Goal: Task Accomplishment & Management: Manage account settings

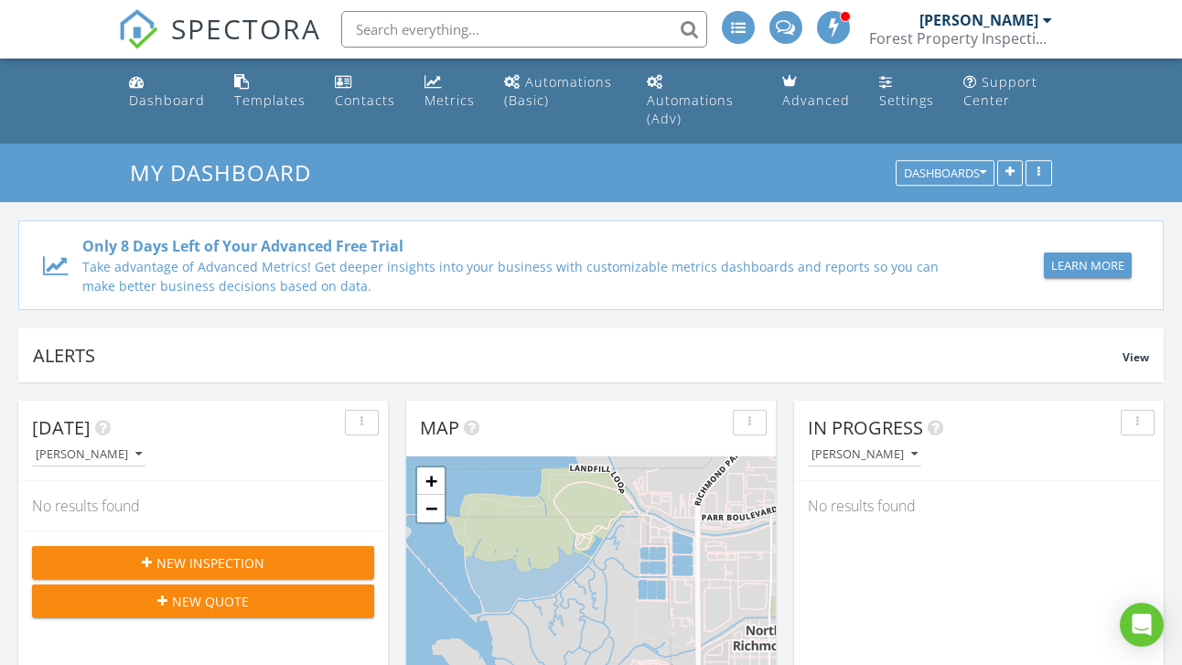
scroll to position [149, 0]
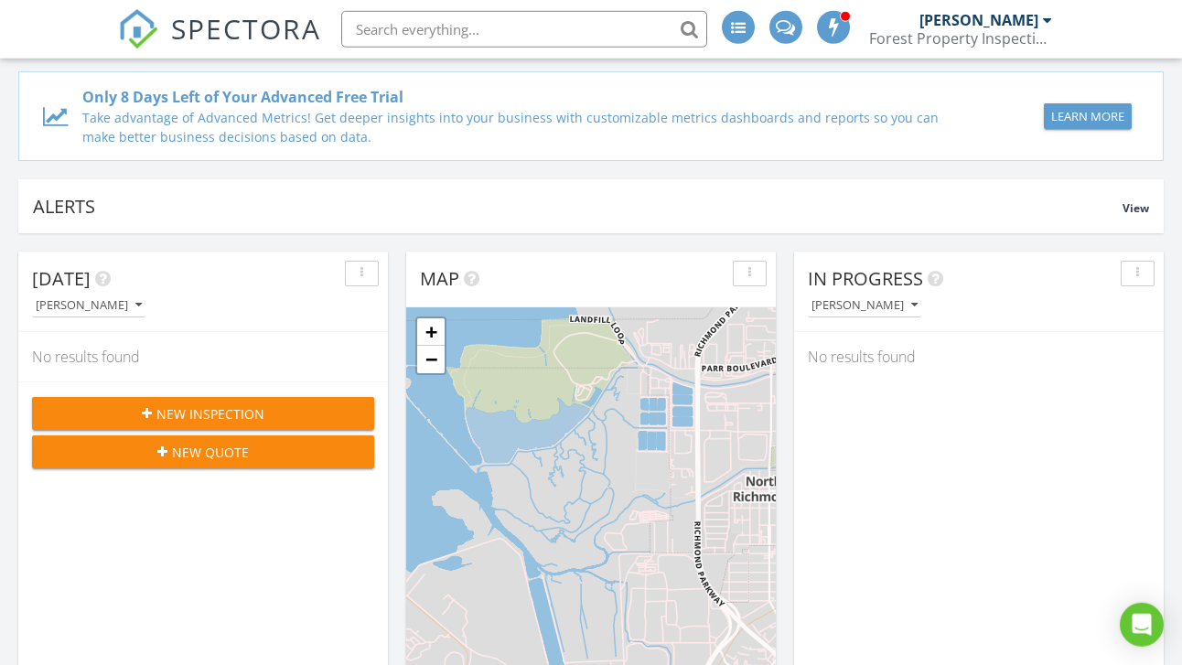
click at [270, 404] on div "New Inspection" at bounding box center [203, 413] width 313 height 19
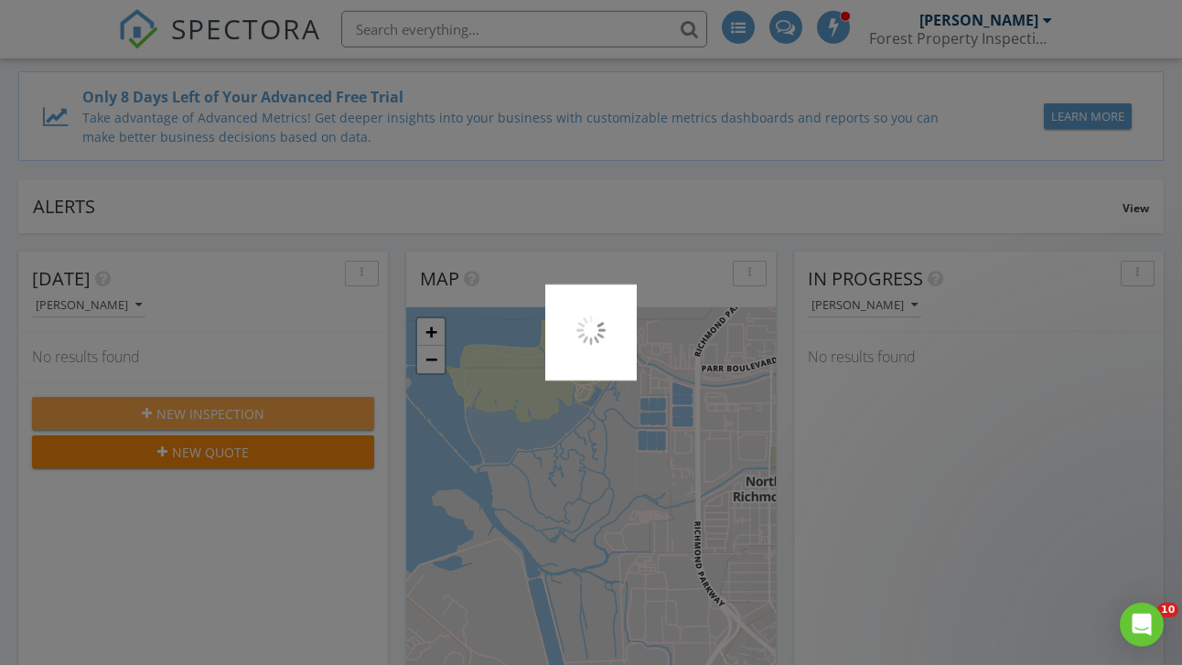
scroll to position [0, 0]
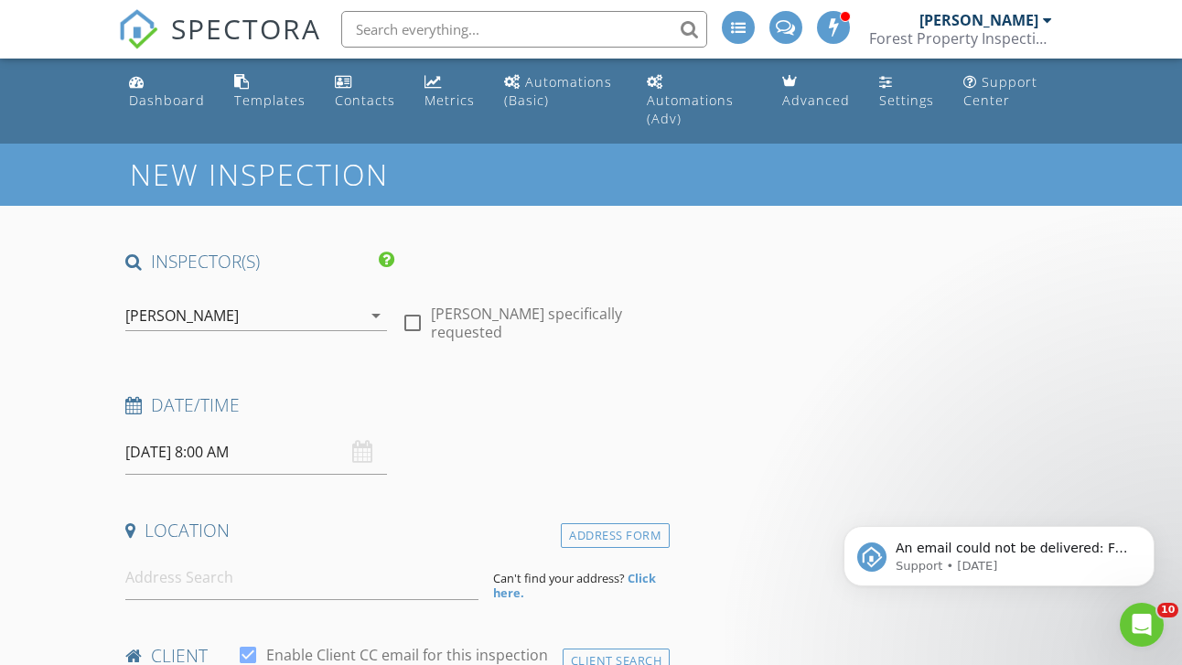
click at [172, 435] on input "08/28/2025 8:00 AM" at bounding box center [255, 452] width 261 height 45
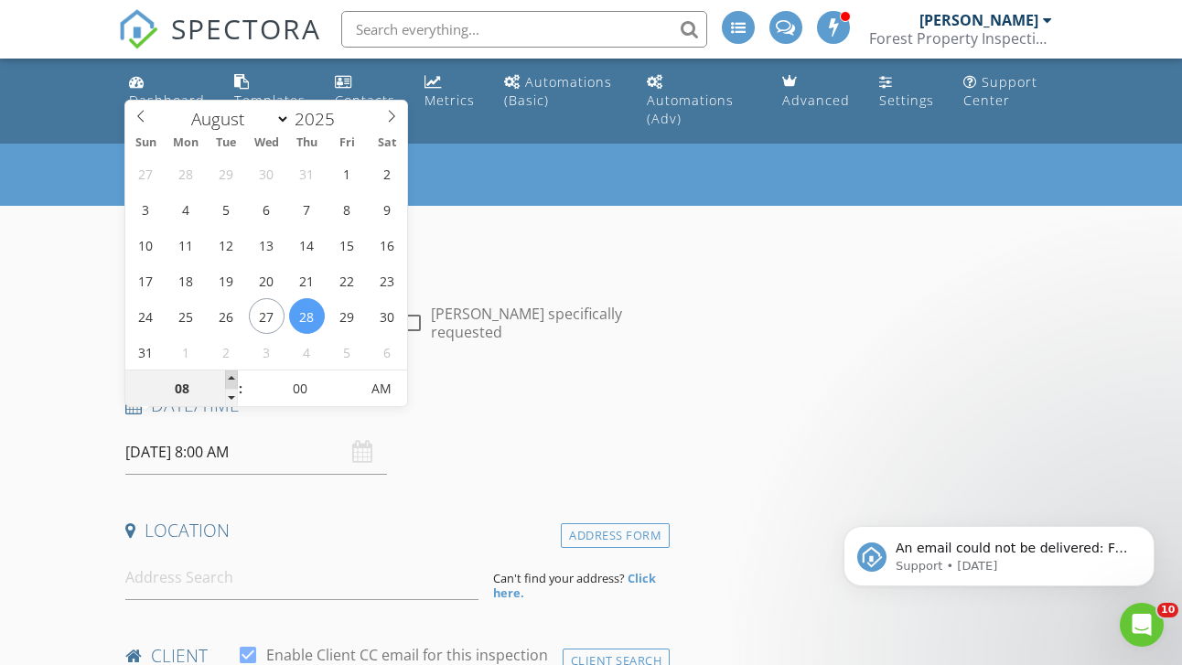
type input "08/28/2025 9:00 AM"
type input "09"
click at [231, 374] on span at bounding box center [231, 379] width 13 height 18
type input "08/28/2025 10:00 AM"
type input "10"
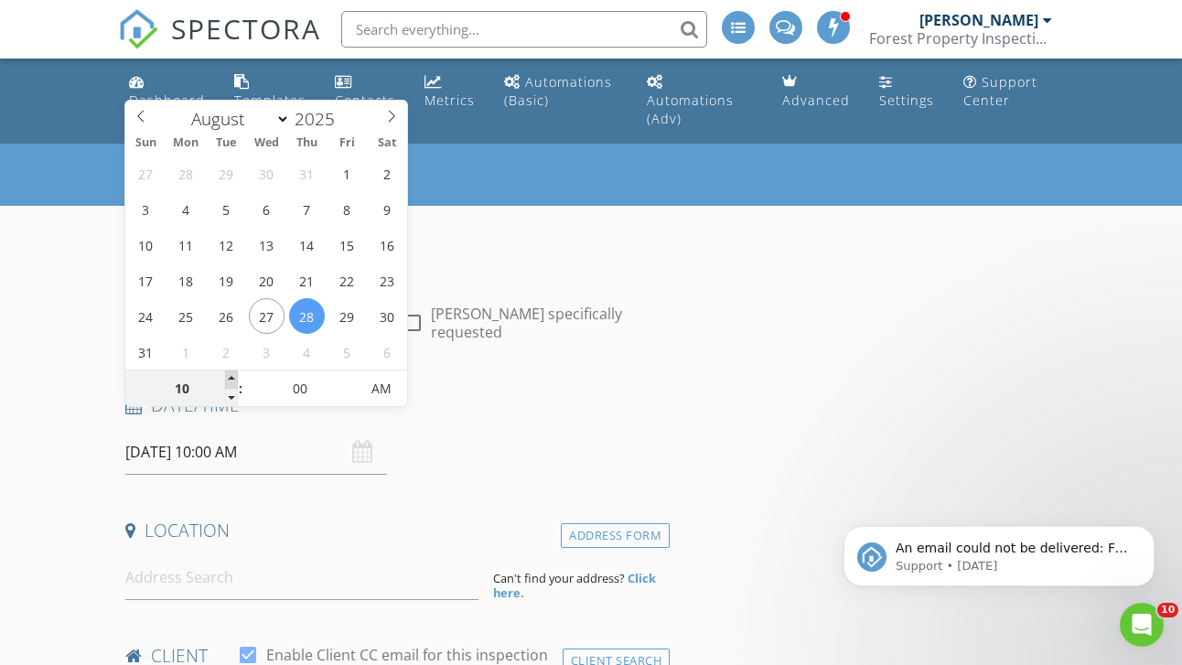
click at [231, 374] on span at bounding box center [231, 379] width 13 height 18
type input "08/28/2025 11:00 AM"
type input "11"
click at [231, 374] on span at bounding box center [231, 379] width 13 height 18
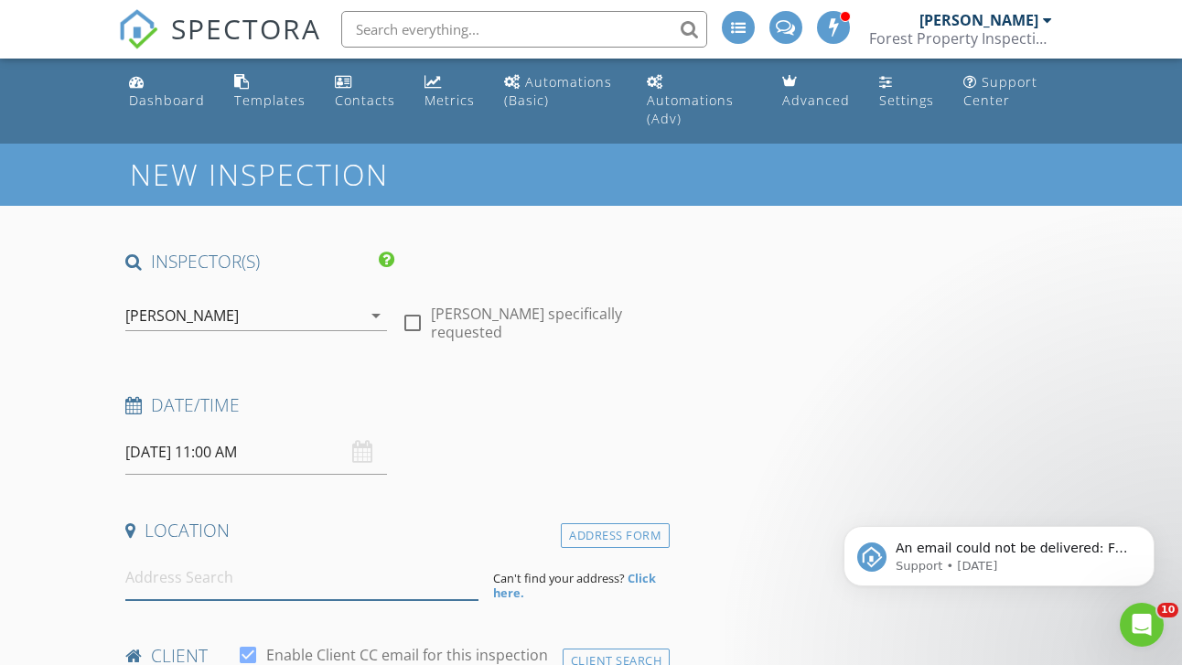
click at [148, 555] on input at bounding box center [301, 577] width 353 height 45
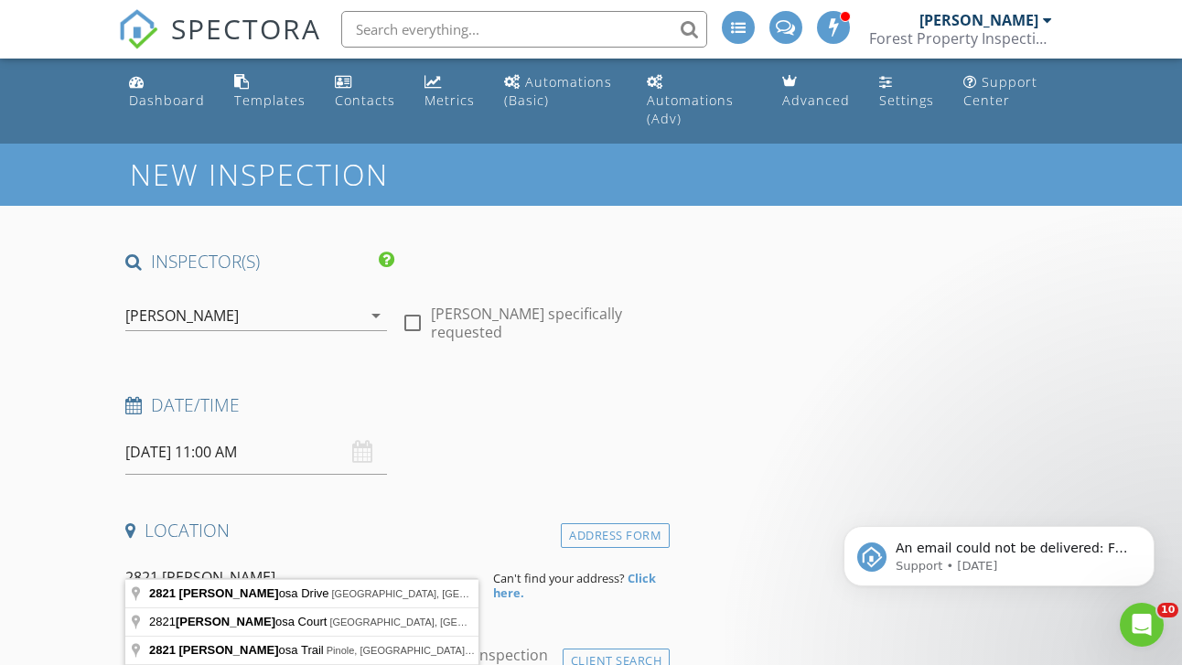
type input "2821 Ponderosa Drive, Concord, CA, USA"
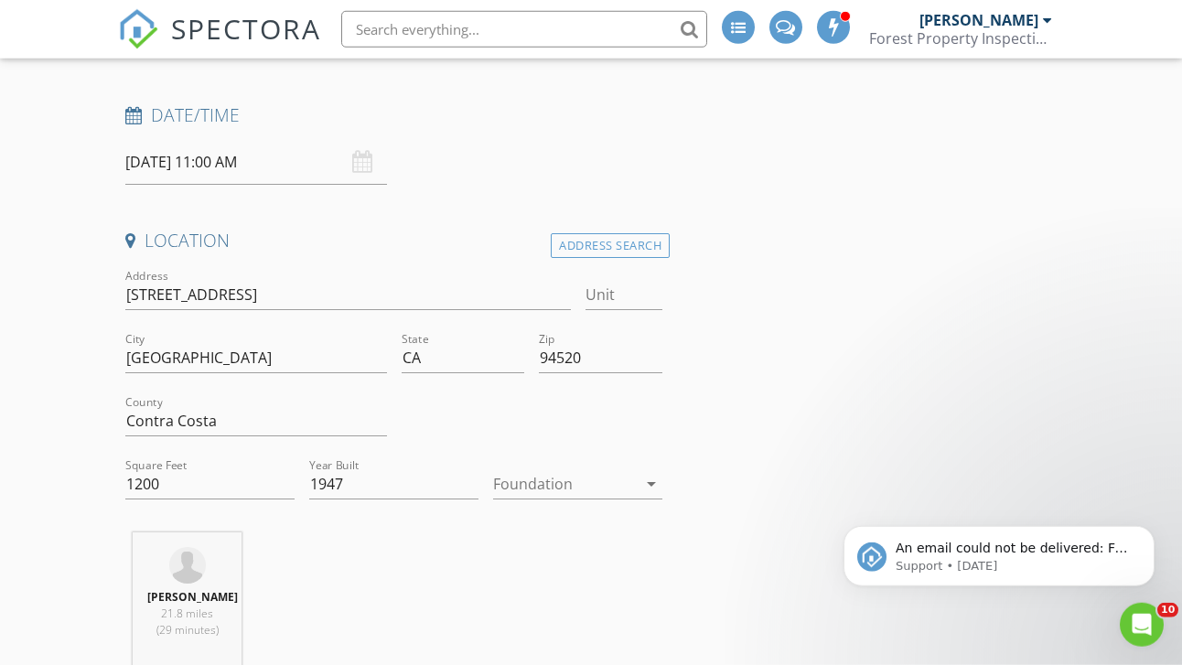
scroll to position [342, 0]
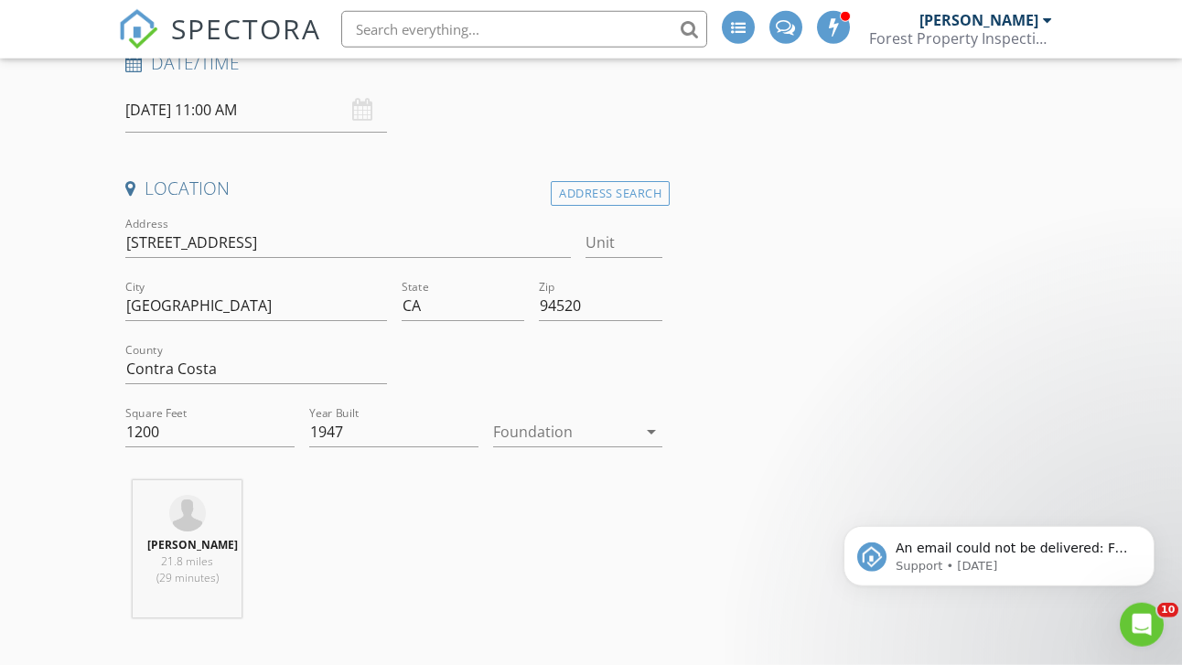
click at [525, 417] on div at bounding box center [565, 431] width 144 height 29
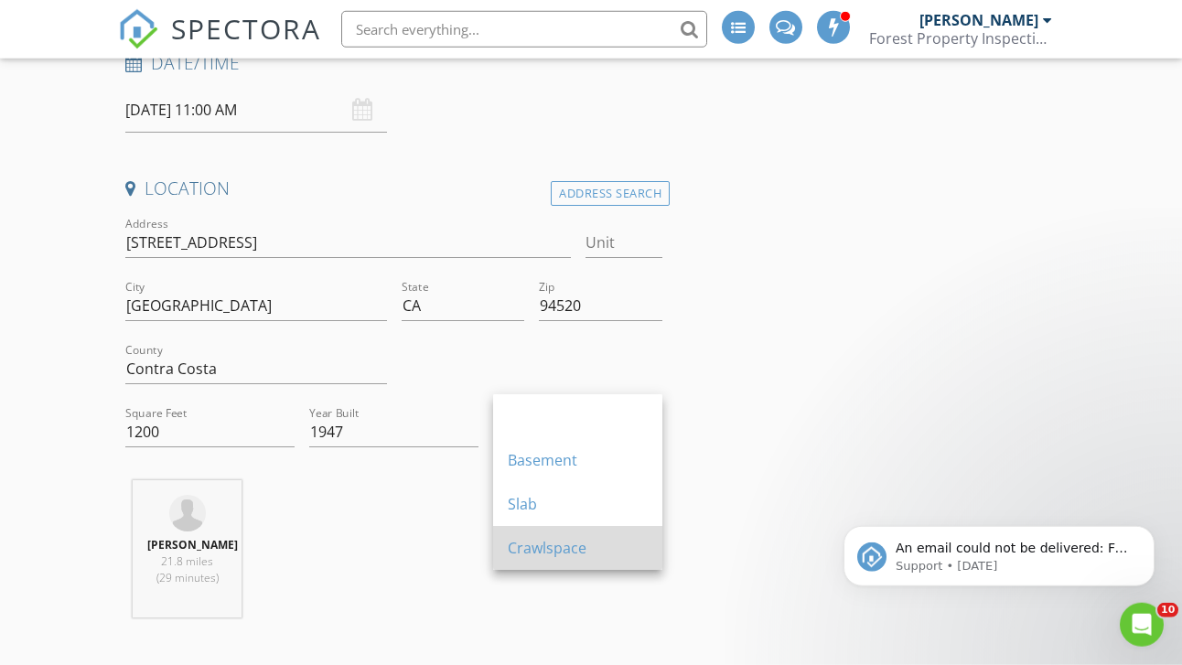
click at [515, 545] on div "Crawlspace" at bounding box center [578, 548] width 140 height 22
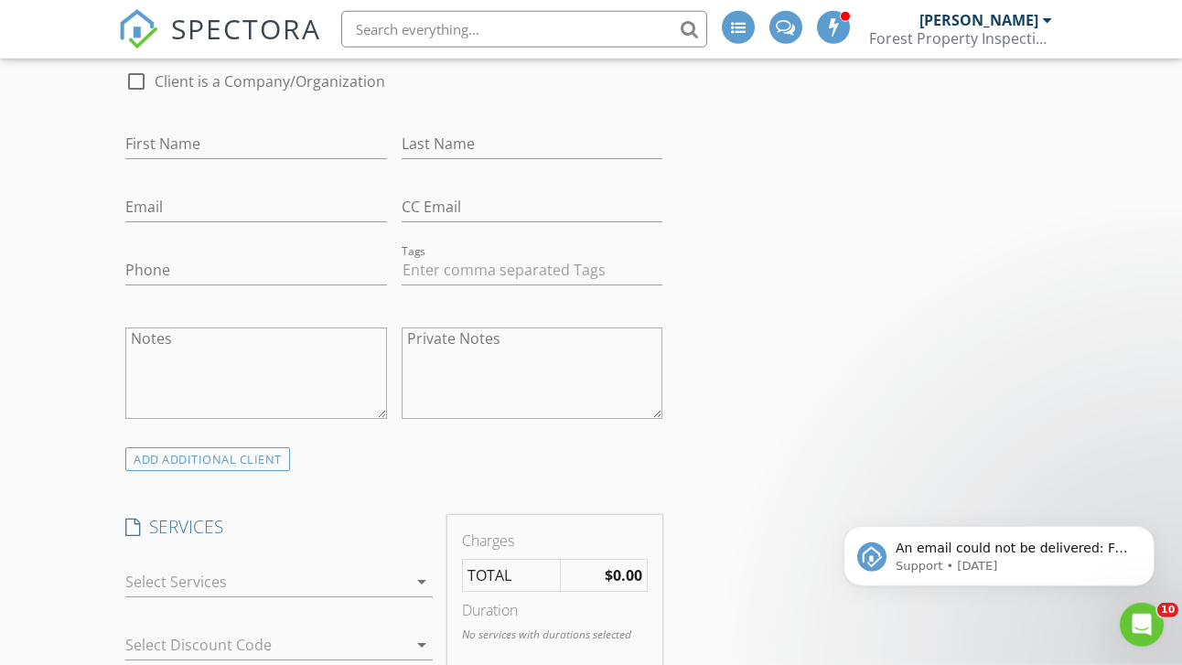
scroll to position [918, 0]
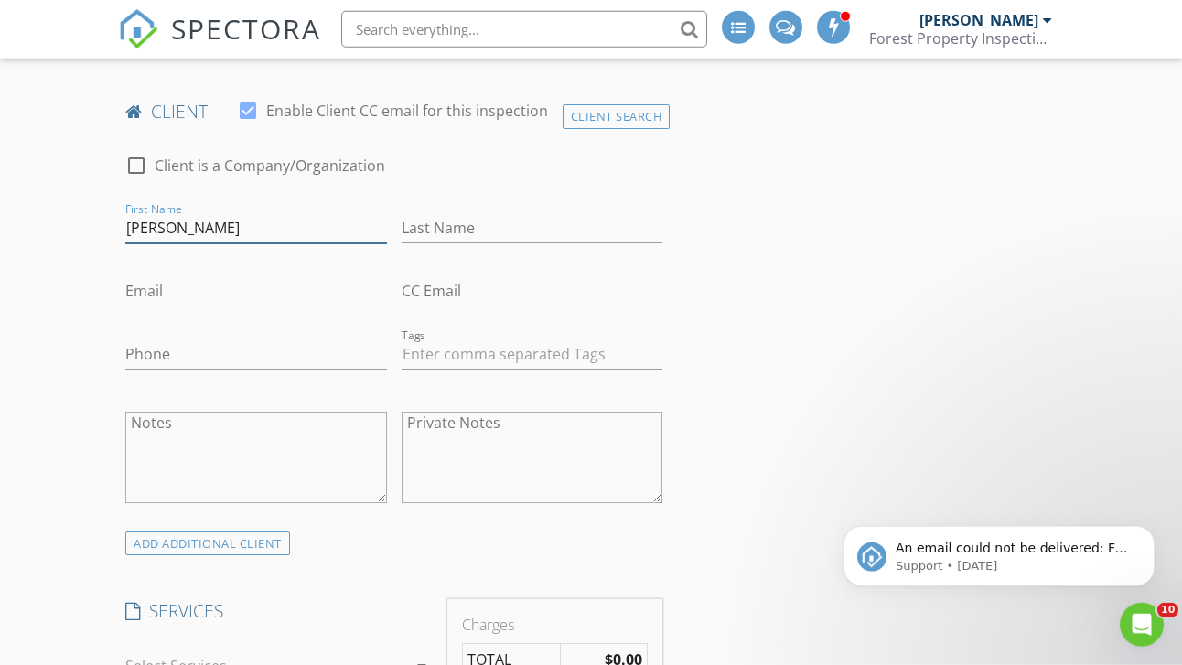
type input "Dora"
type input "Rivas"
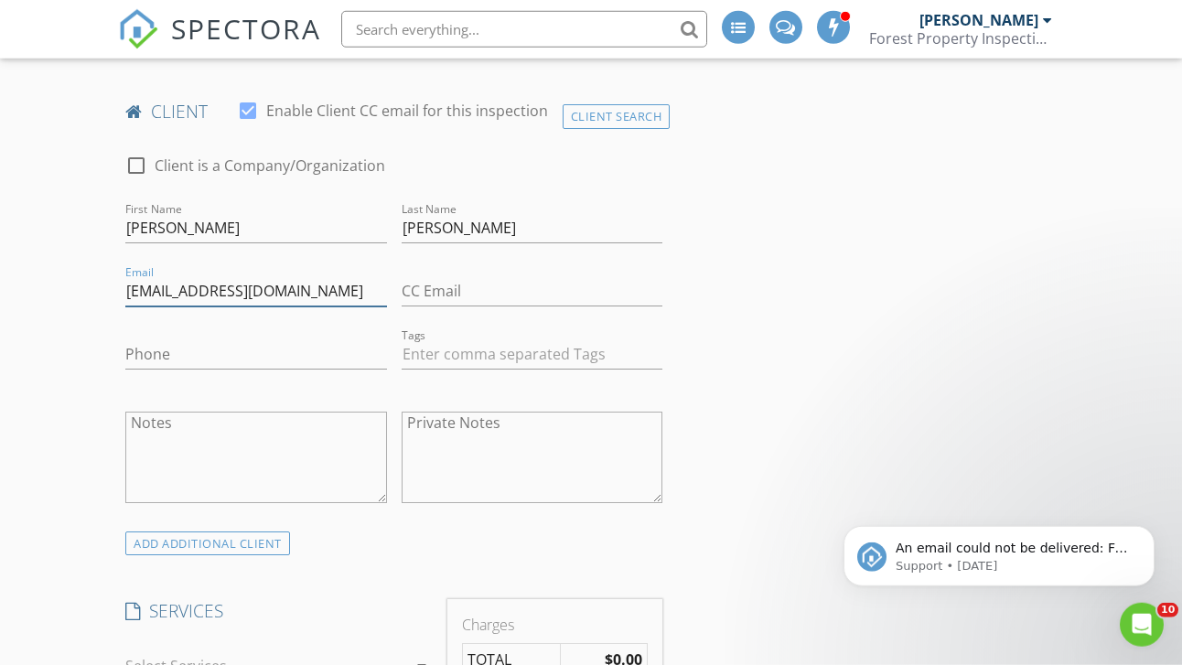
type input "rivasdora69@gmail.com"
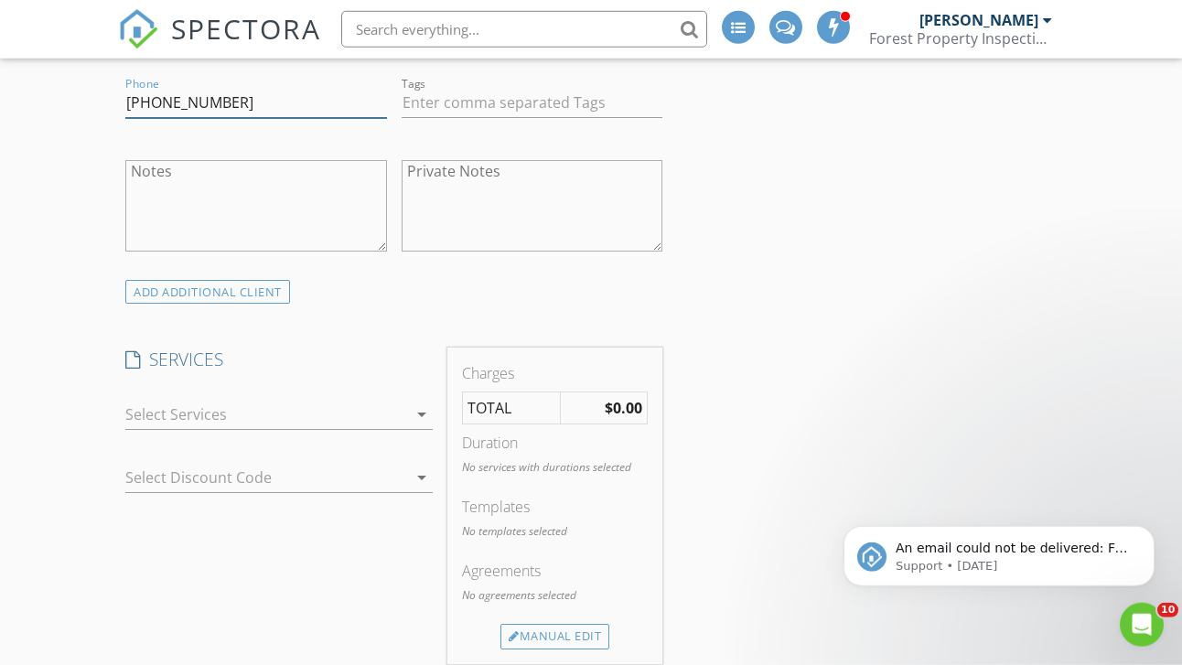
type input "925-289-6844"
click at [203, 400] on div at bounding box center [266, 414] width 282 height 29
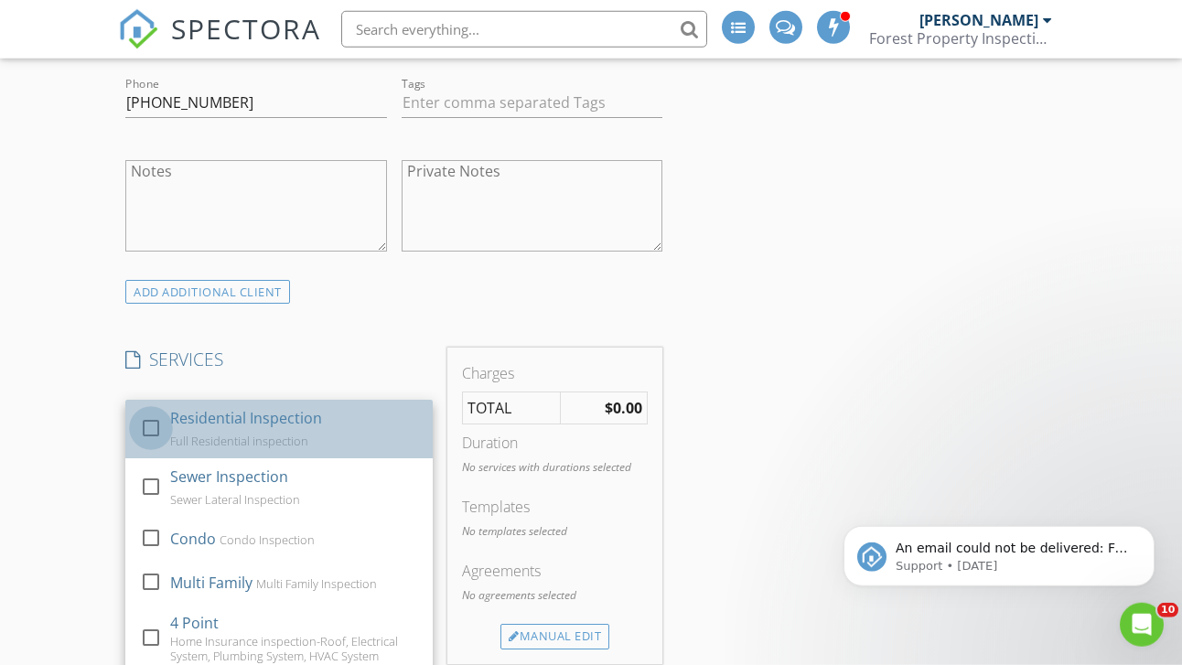
click at [141, 412] on div at bounding box center [150, 427] width 31 height 31
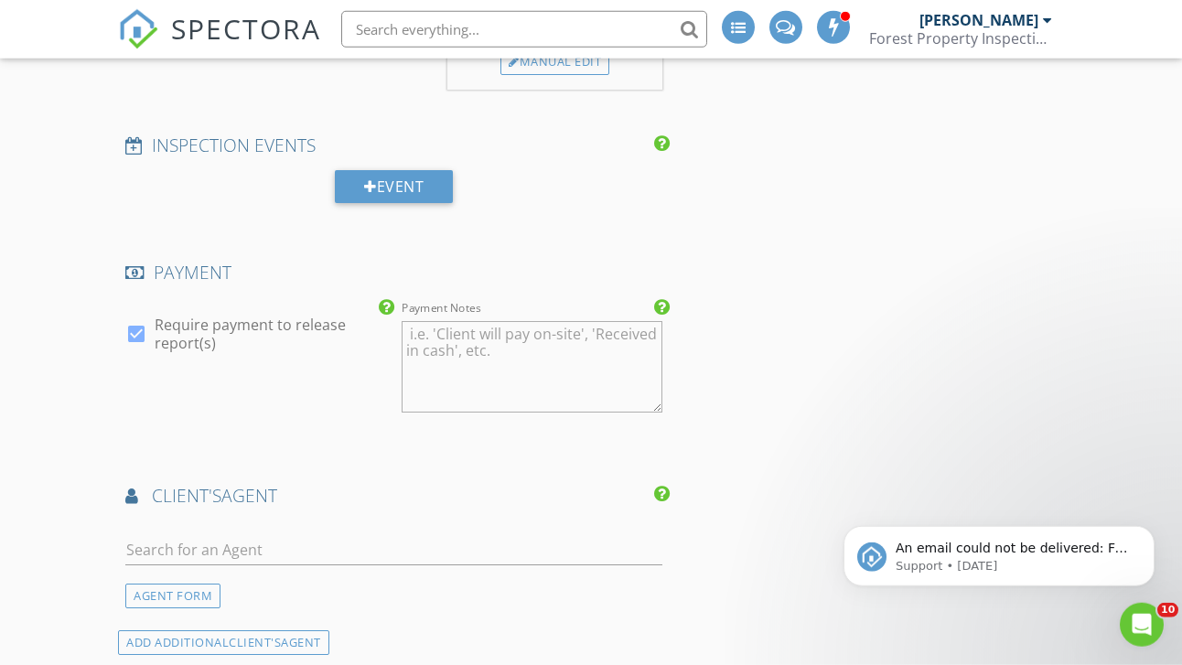
scroll to position [2057, 0]
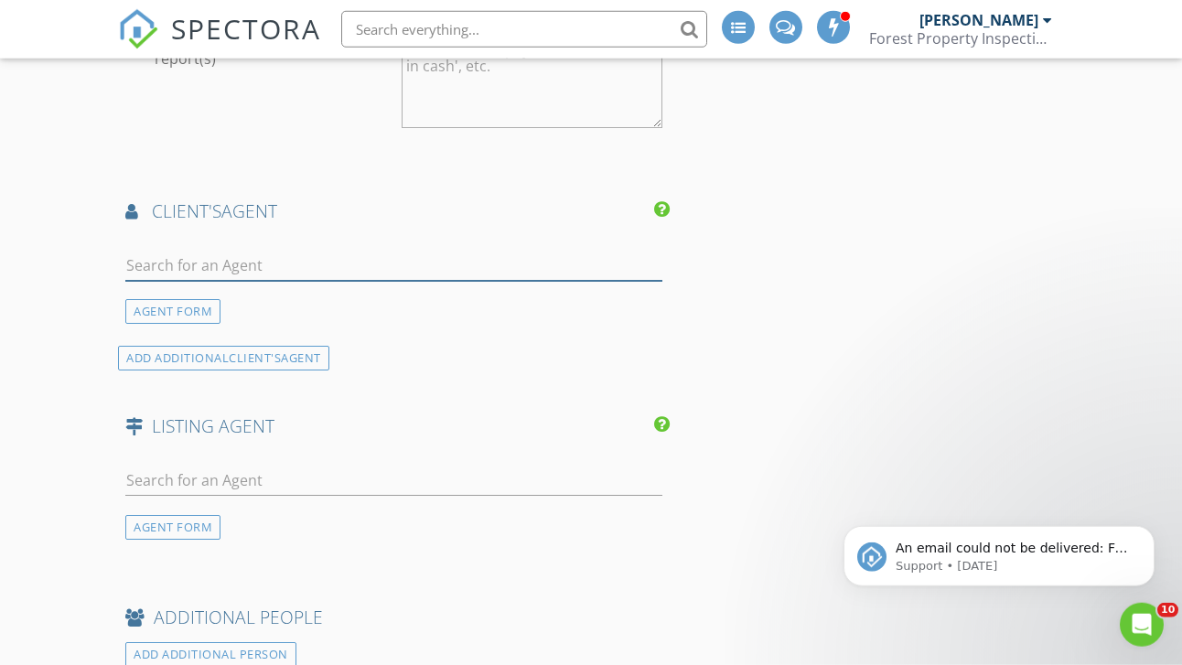
click at [138, 251] on input "text" at bounding box center [393, 266] width 537 height 30
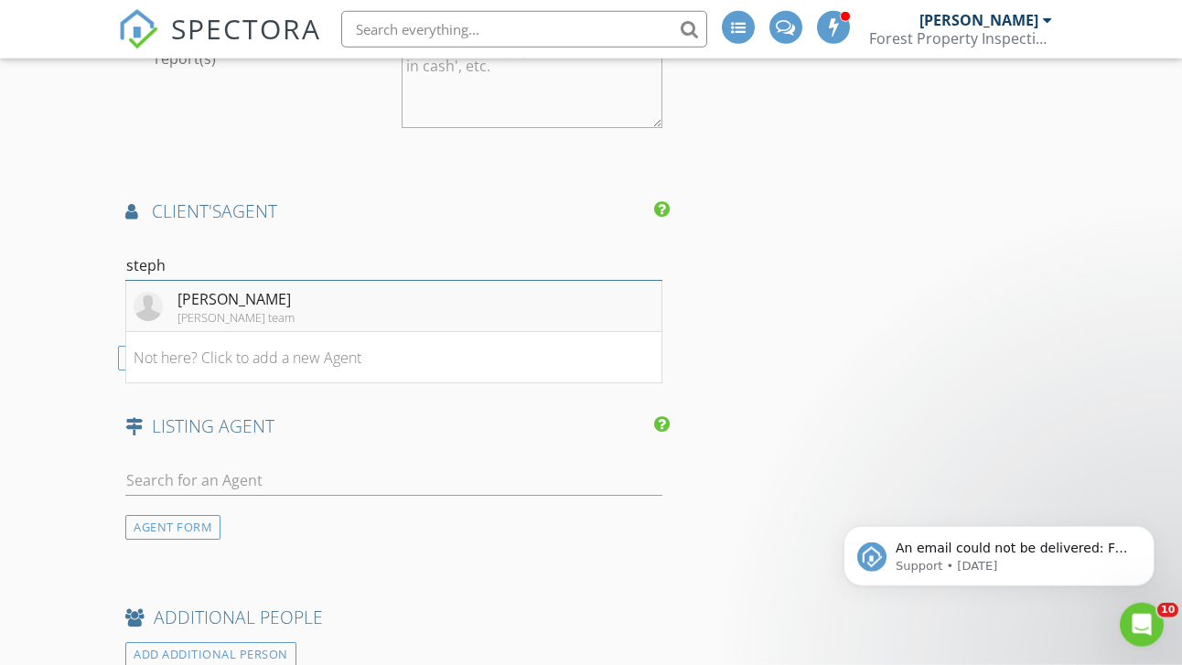
type input "steph"
click at [208, 288] on div "Stephanie Talyat" at bounding box center [235, 299] width 117 height 22
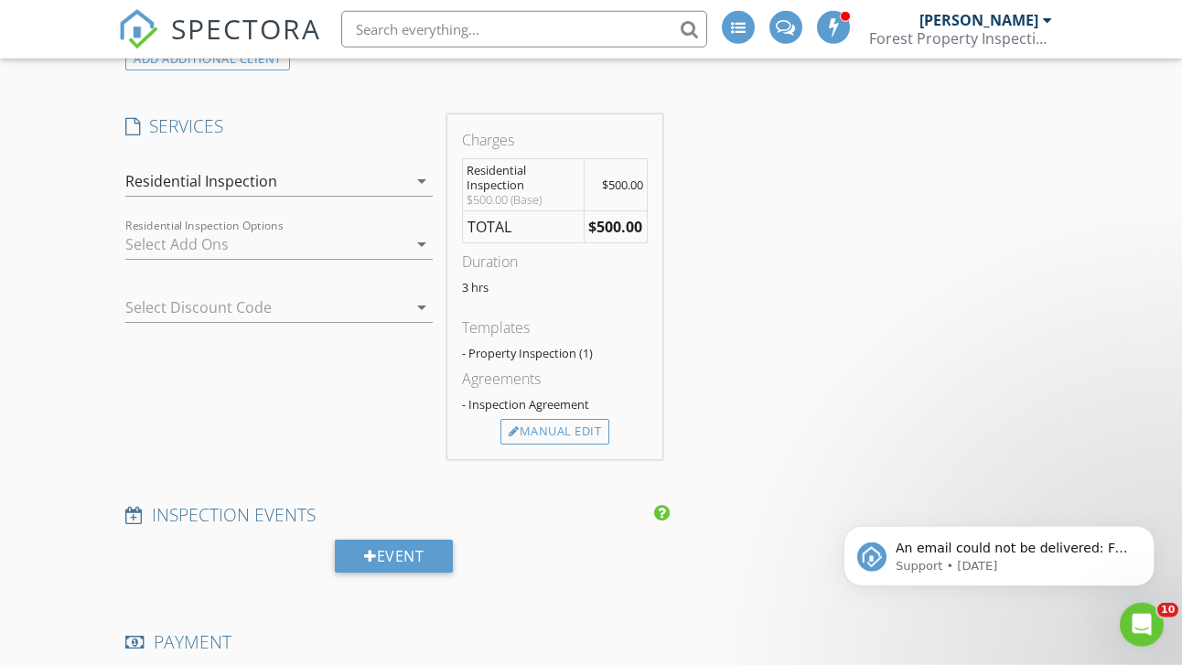
scroll to position [1417, 0]
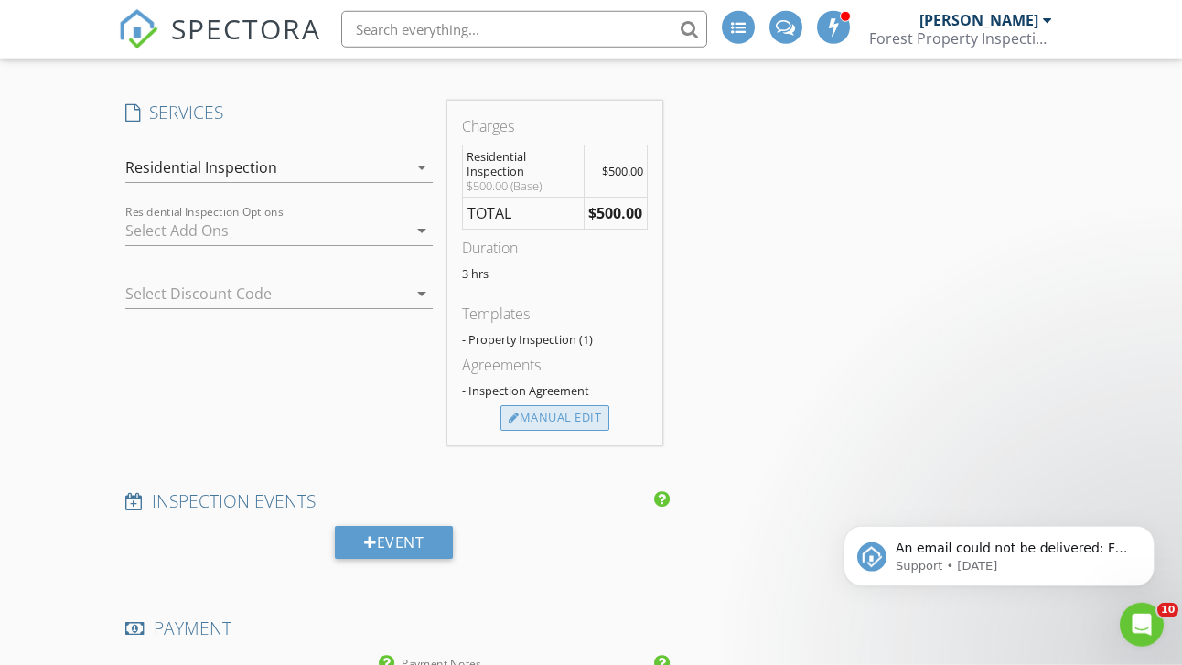
click at [541, 405] on div "Manual Edit" at bounding box center [554, 418] width 109 height 26
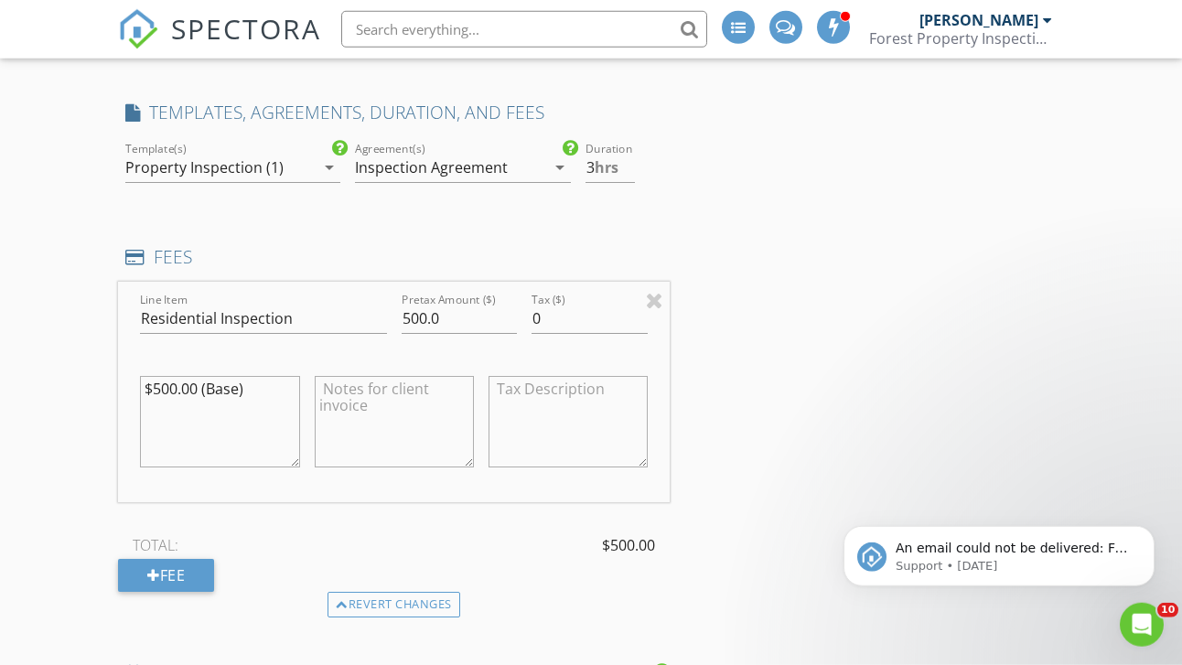
click at [241, 376] on textarea "$500.00 (Base)" at bounding box center [219, 421] width 159 height 91
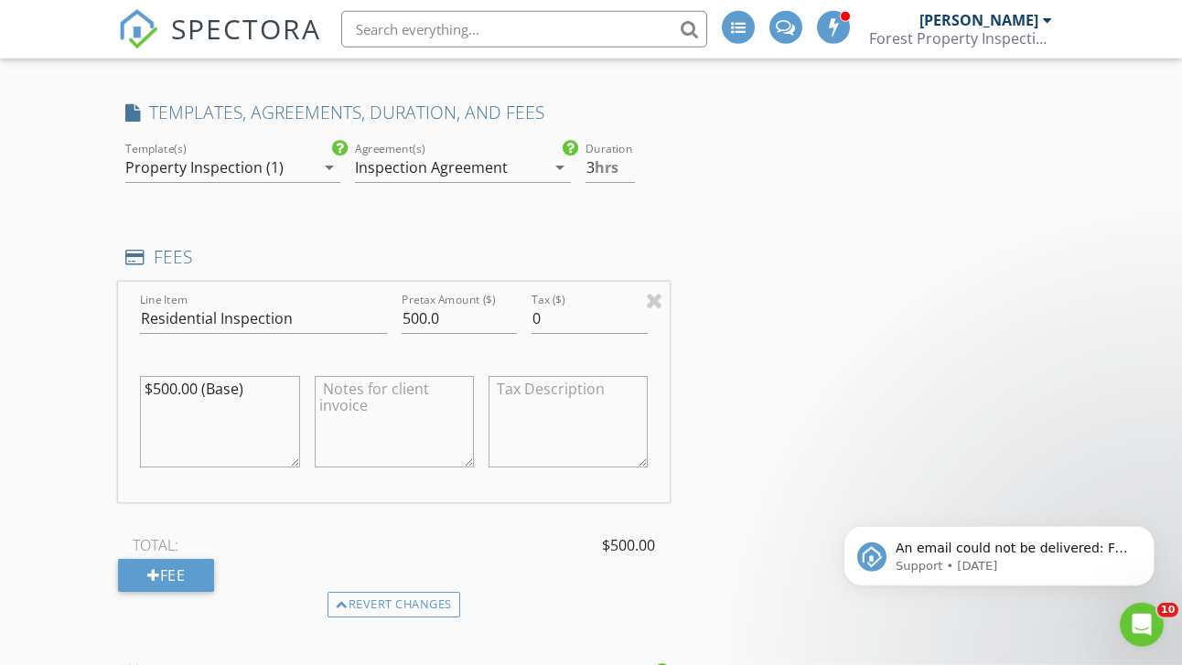
click at [241, 376] on textarea "$500.00 (Base)" at bounding box center [219, 421] width 159 height 91
type textarea "$515"
click at [428, 304] on input "500.0" at bounding box center [460, 319] width 116 height 30
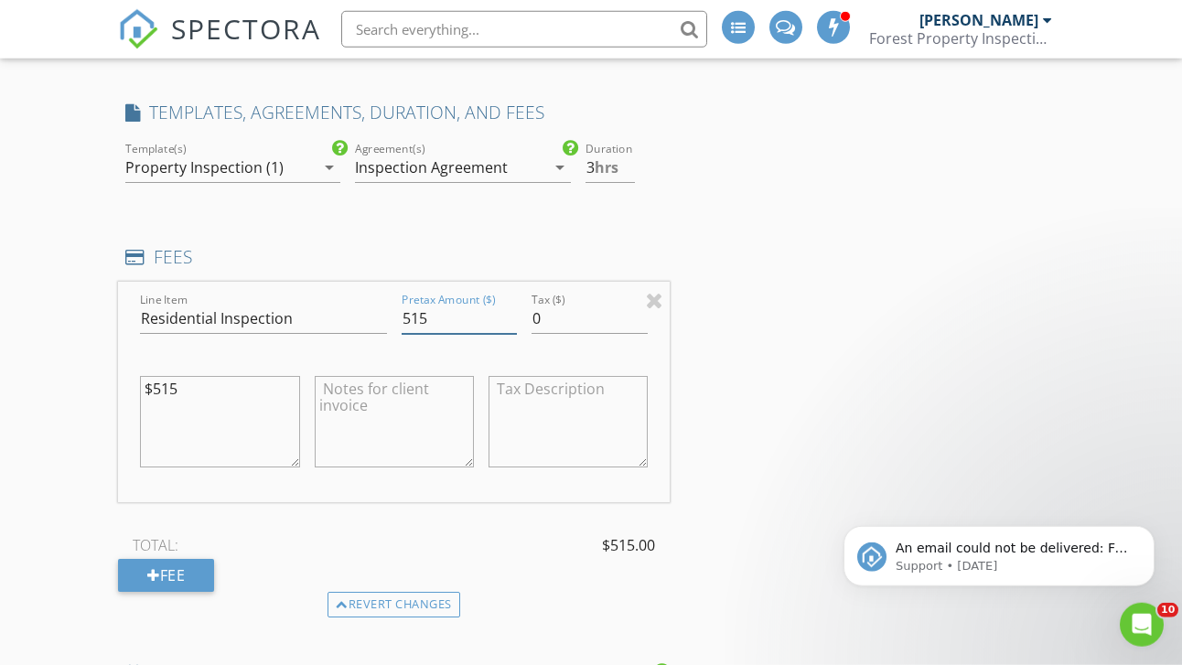
type input "515"
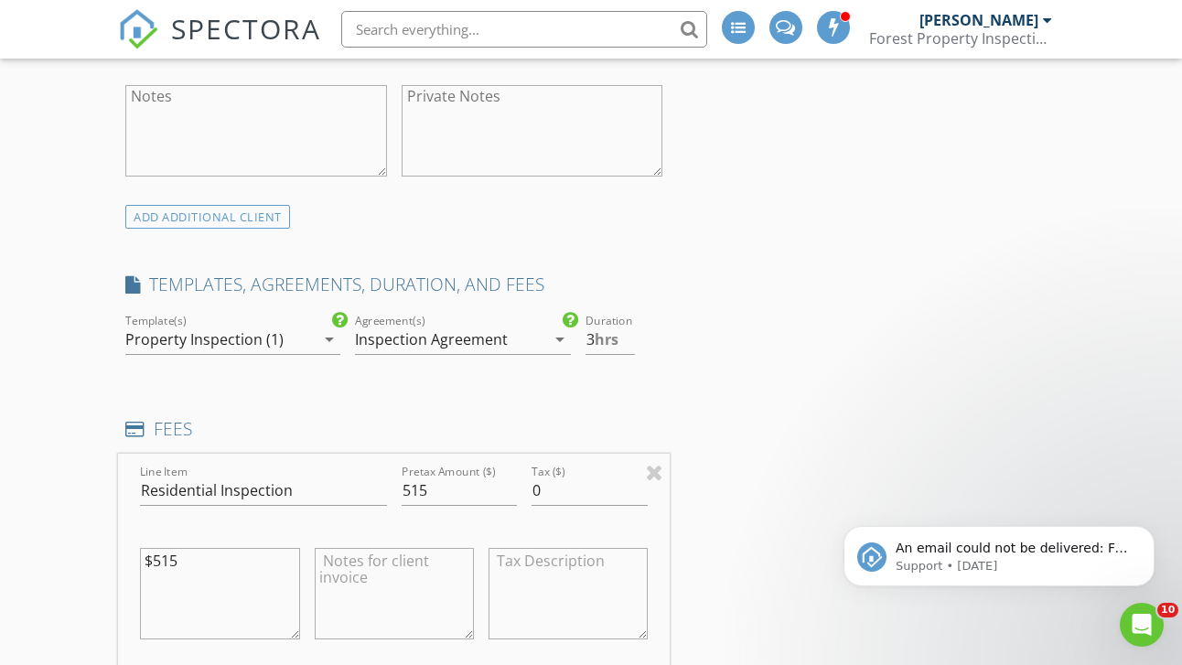
scroll to position [1246, 0]
click at [632, 324] on input "2.5" at bounding box center [609, 339] width 49 height 30
click at [632, 324] on input "2" at bounding box center [609, 339] width 49 height 30
type input "1.5"
click at [632, 324] on input "1.5" at bounding box center [609, 339] width 49 height 30
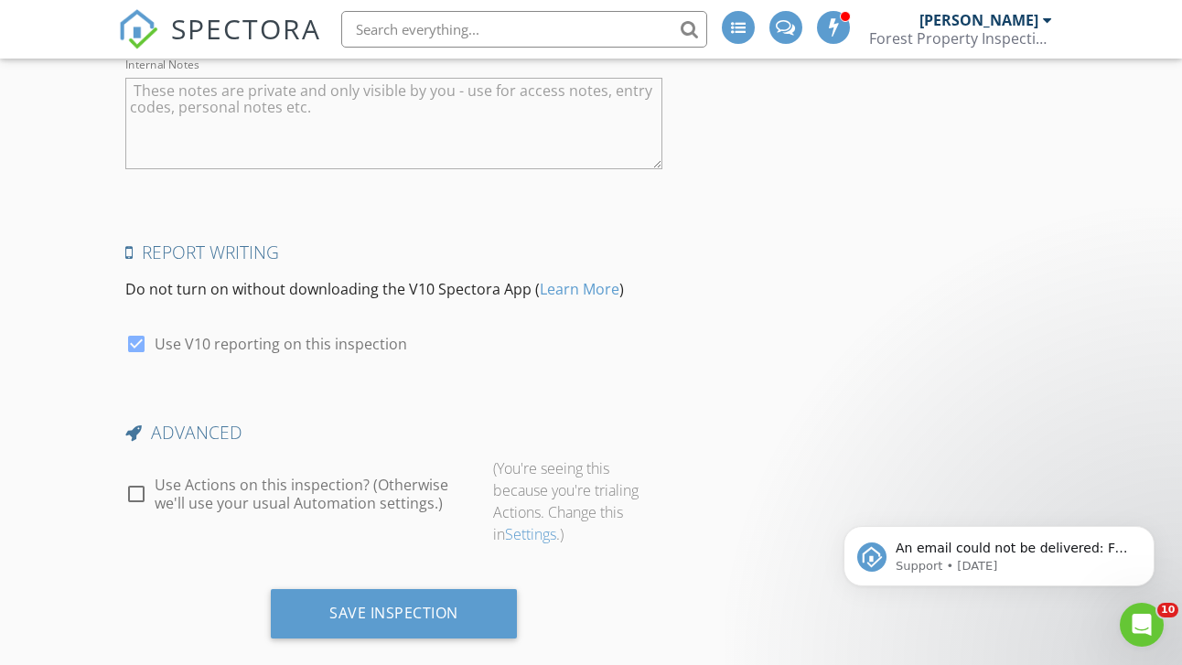
scroll to position [3394, 0]
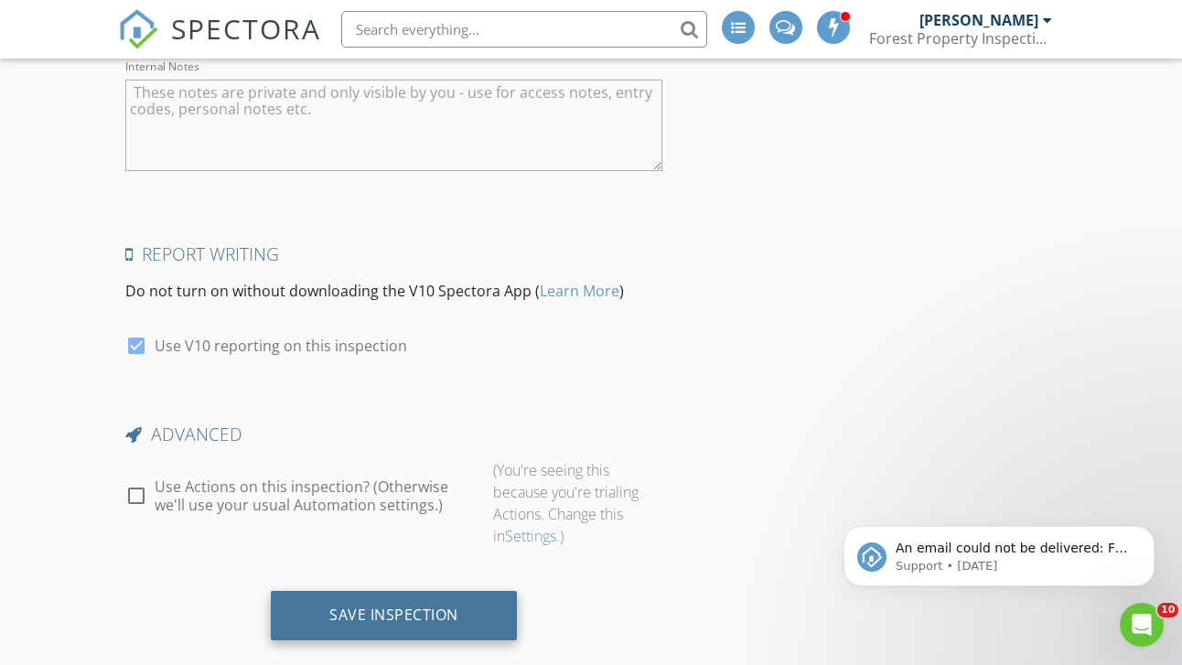
click at [387, 601] on div "Save Inspection" at bounding box center [394, 615] width 246 height 49
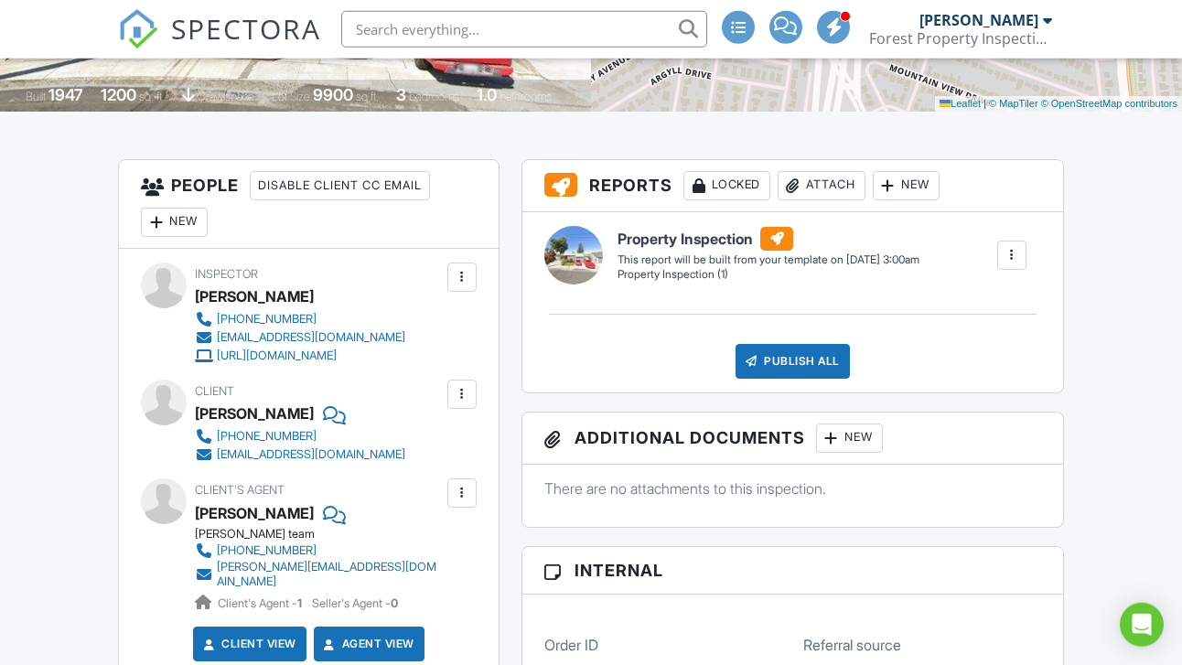
scroll to position [825, 0]
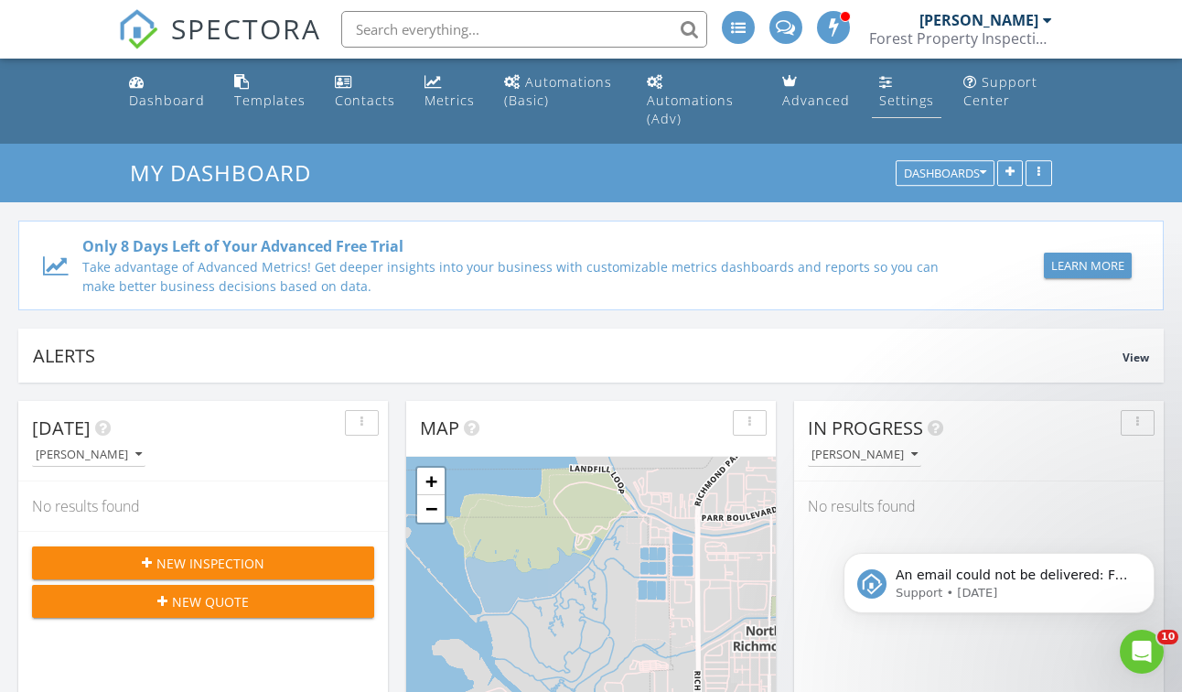
click link "Settings"
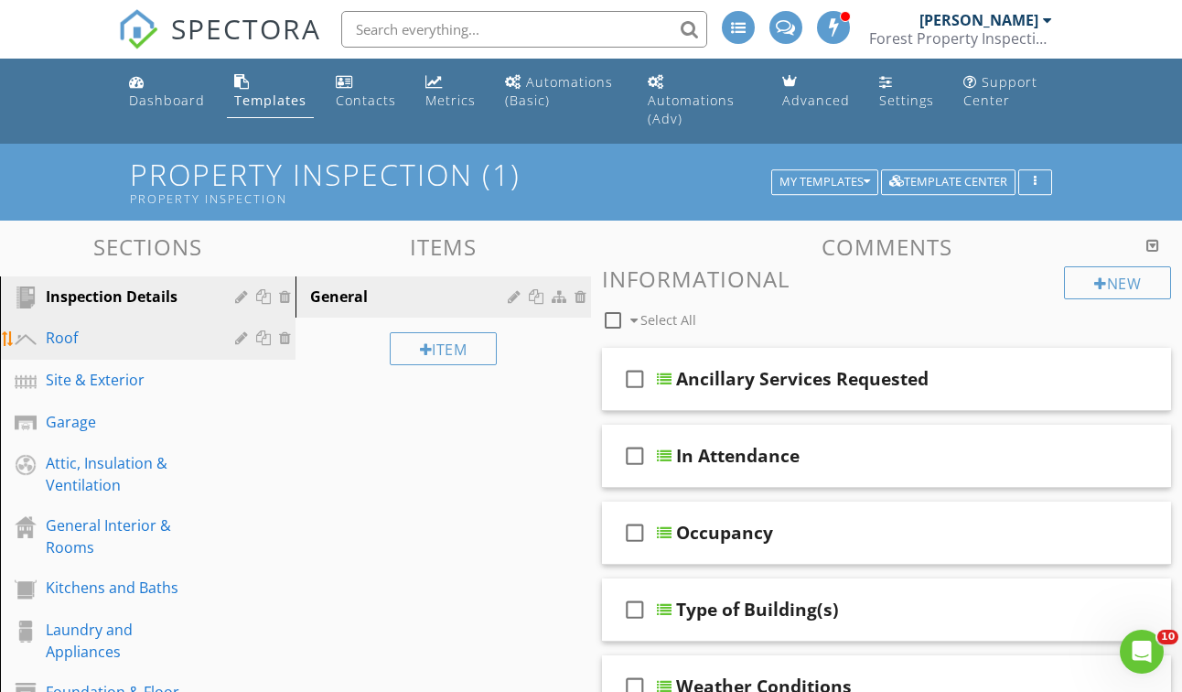
click at [48, 327] on div "Roof" at bounding box center [127, 338] width 163 height 22
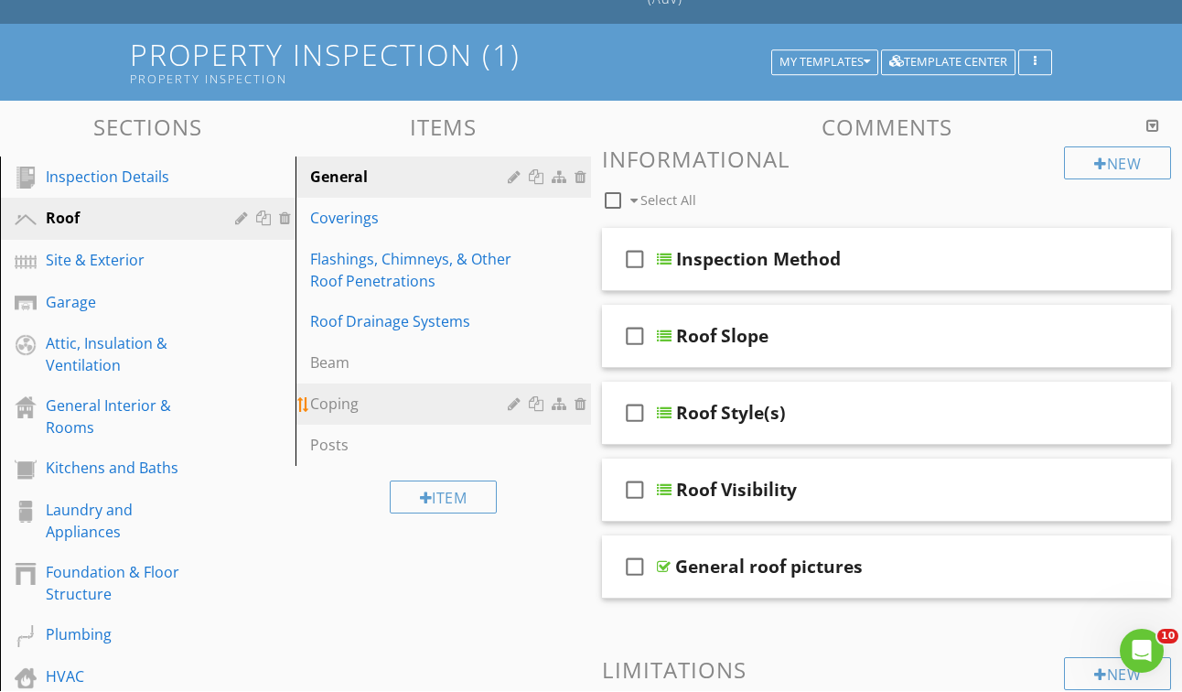
scroll to position [136, 0]
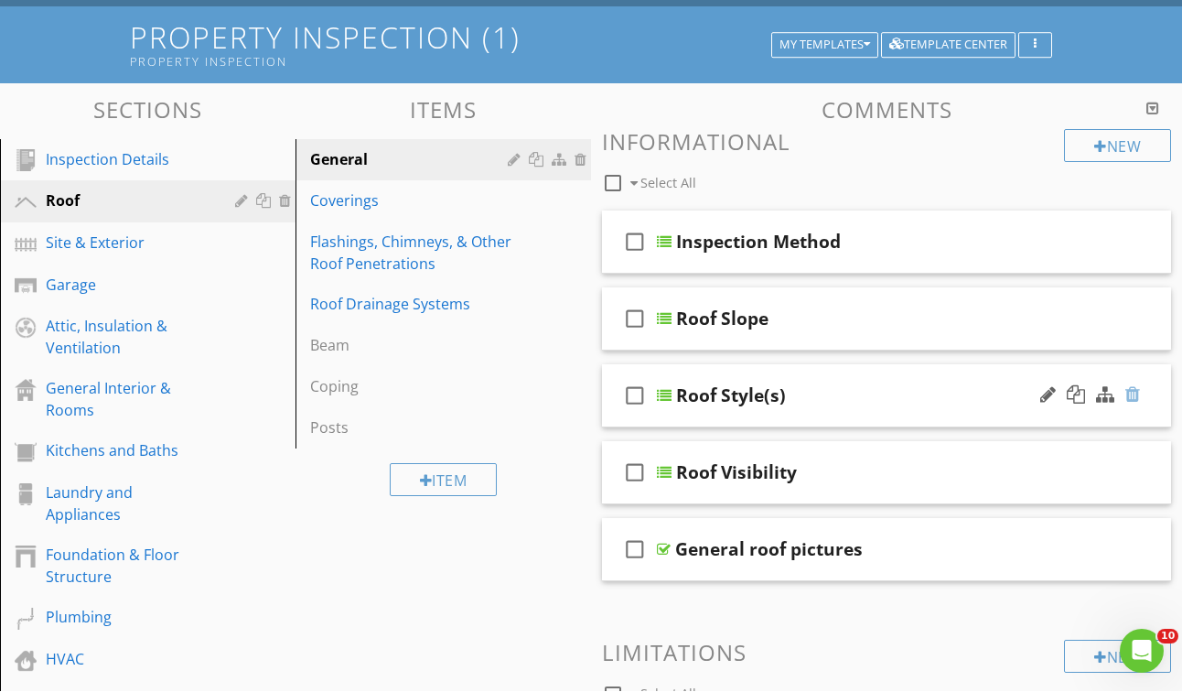
click at [1132, 386] on div at bounding box center [1132, 395] width 15 height 18
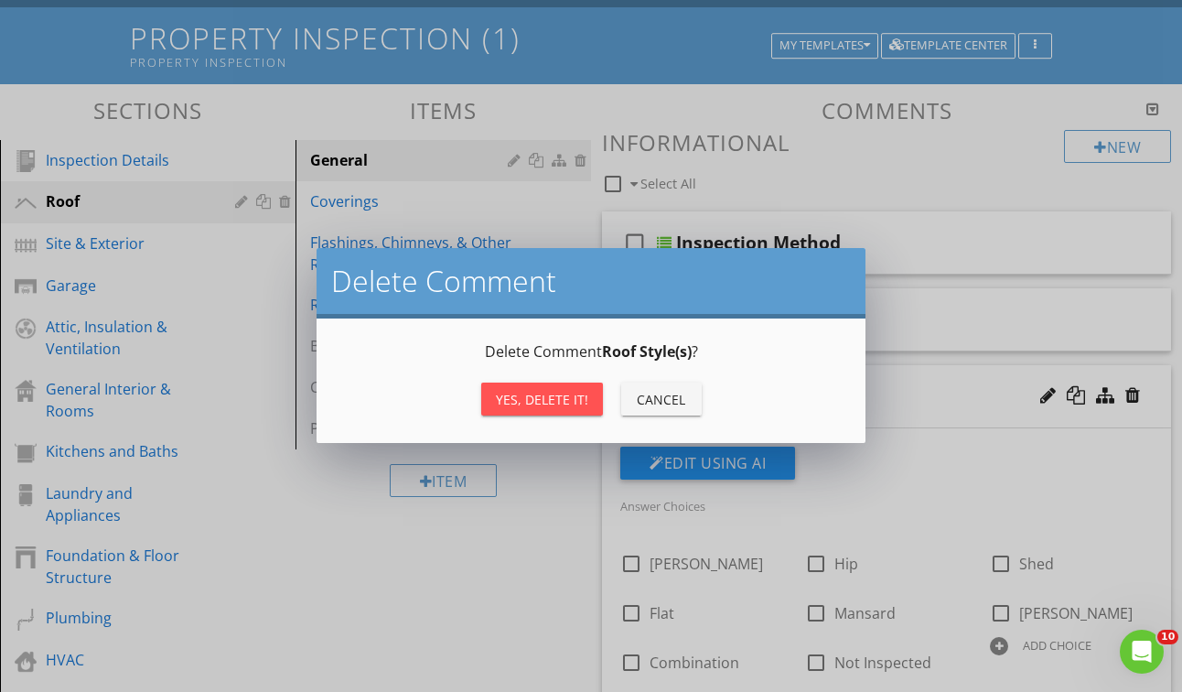
click at [547, 401] on div "Yes, Delete it!" at bounding box center [542, 399] width 92 height 19
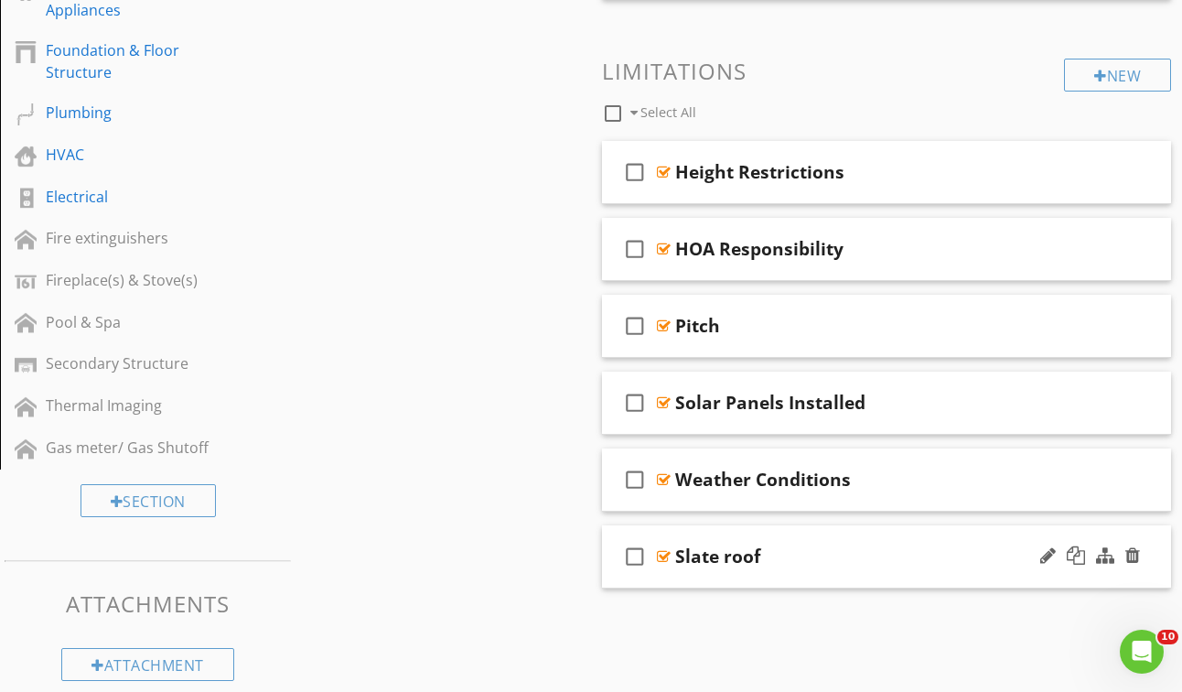
scroll to position [640, 0]
click at [1129, 547] on div at bounding box center [1132, 556] width 15 height 18
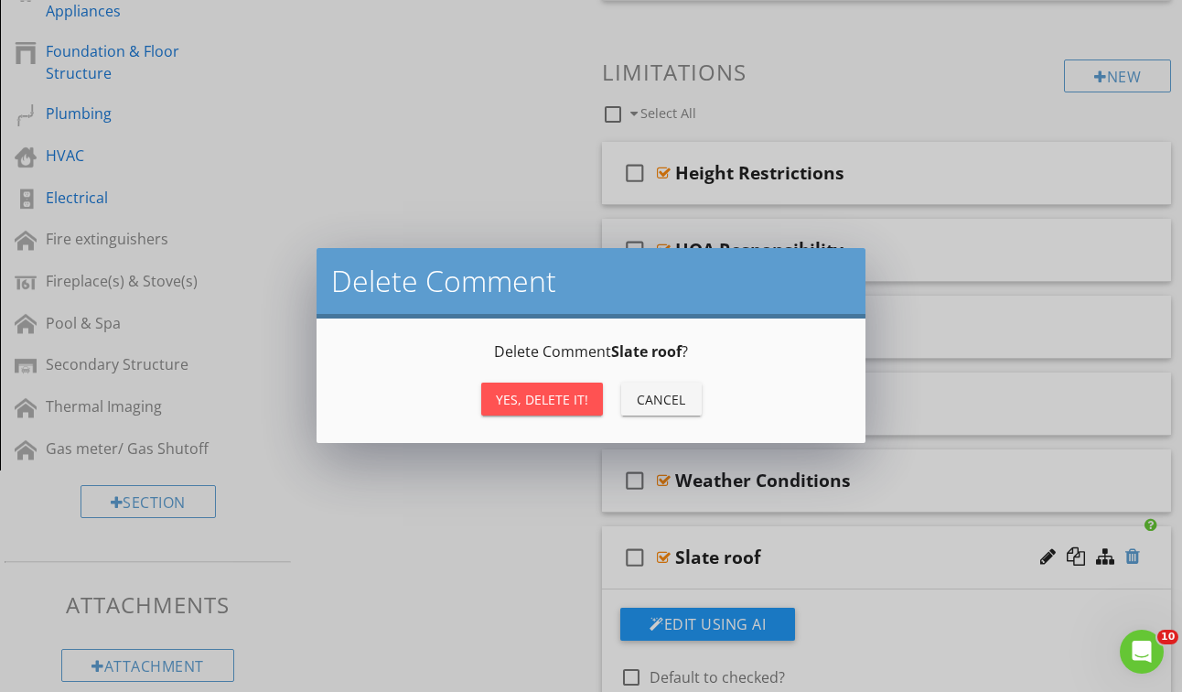
scroll to position [639, 0]
click at [535, 395] on div "Yes, Delete it!" at bounding box center [542, 399] width 92 height 19
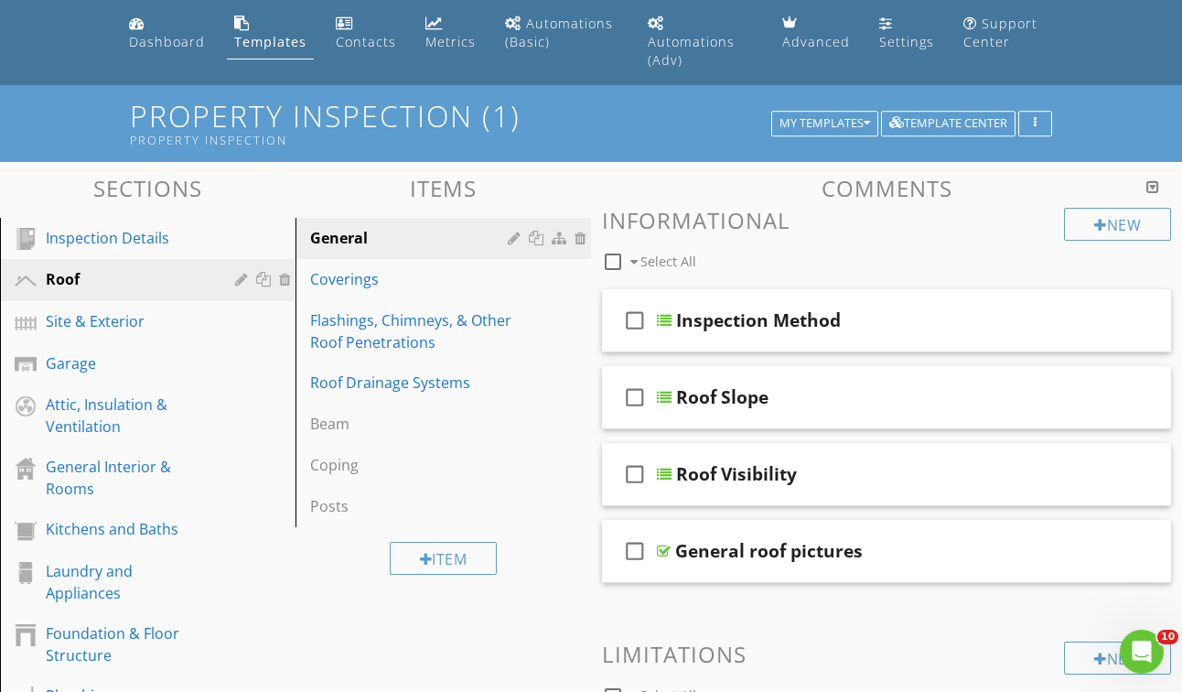
scroll to position [47, 0]
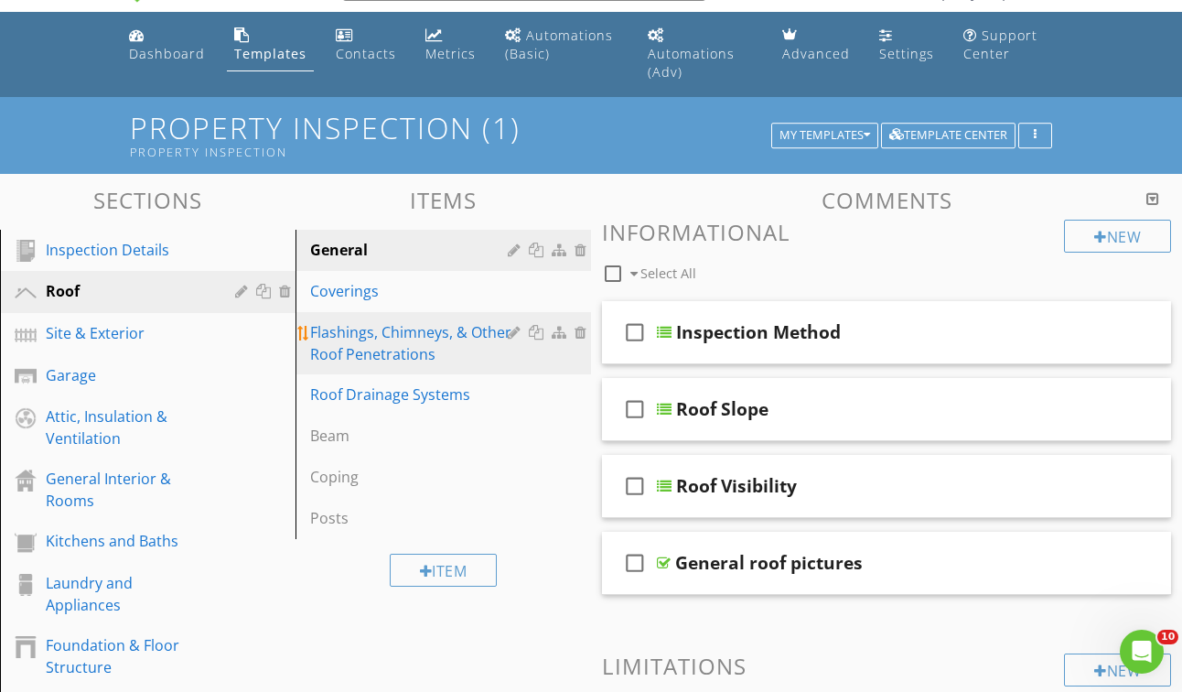
click at [359, 321] on div "Flashings, Chimneys, & Other Roof Penetrations" at bounding box center [411, 343] width 203 height 44
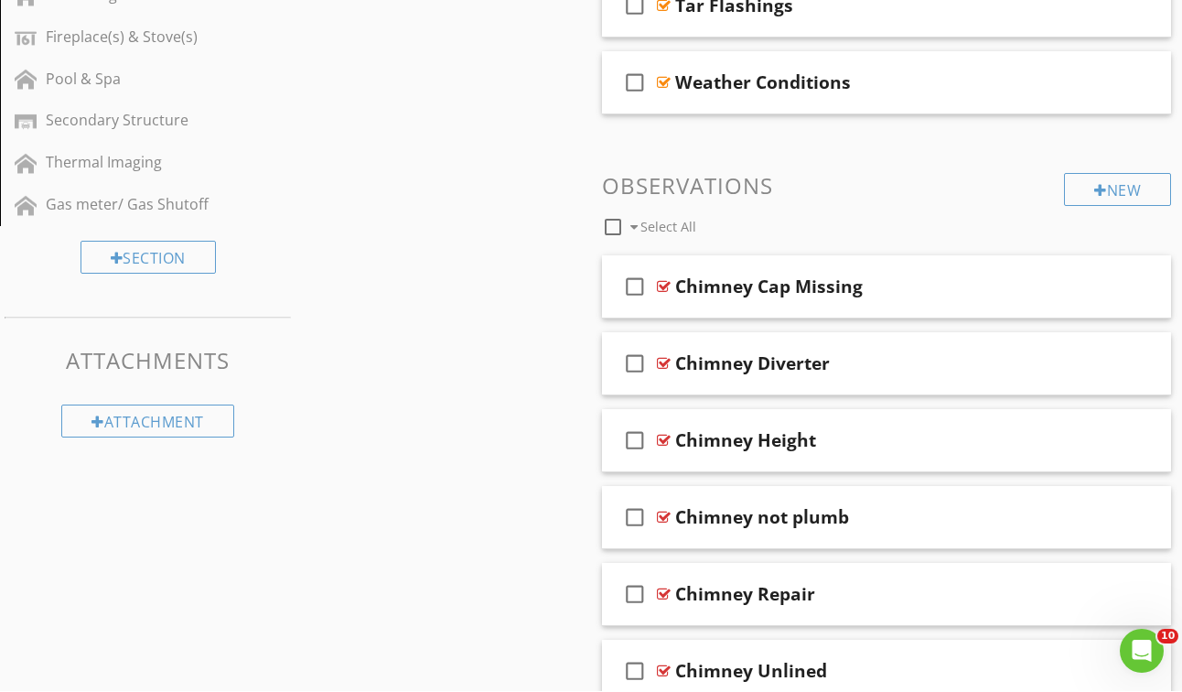
scroll to position [904, 0]
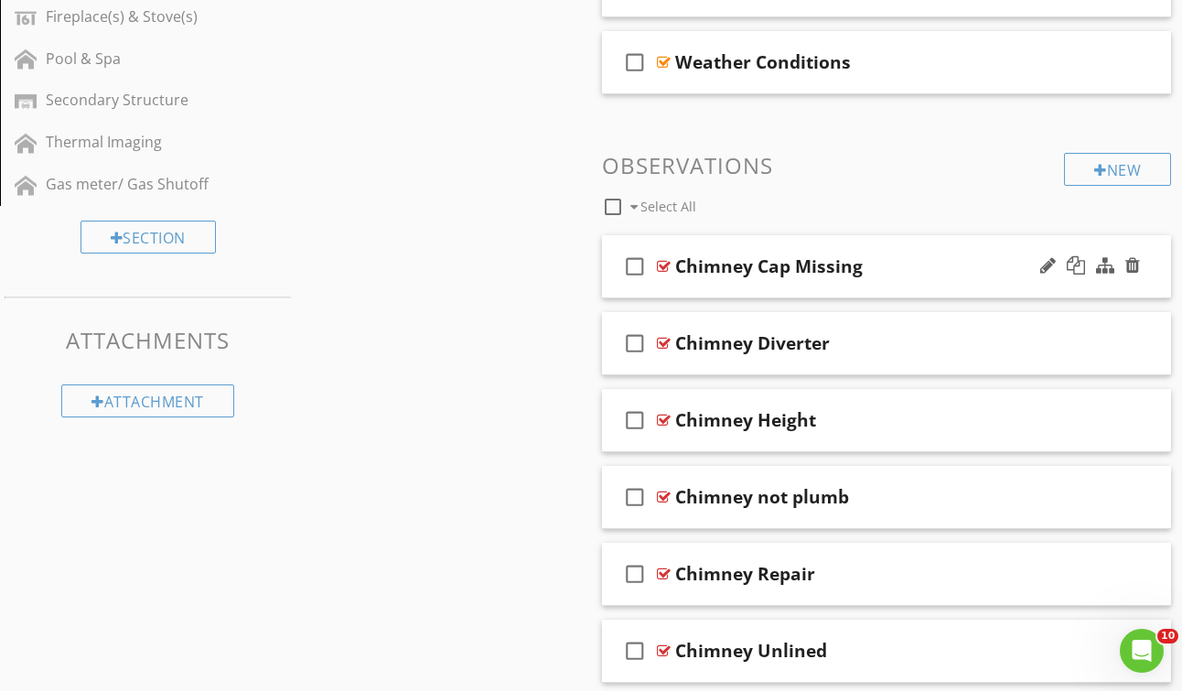
click at [716, 256] on div "Chimney Cap Missing" at bounding box center [769, 267] width 188 height 22
click at [664, 260] on div at bounding box center [664, 267] width 14 height 15
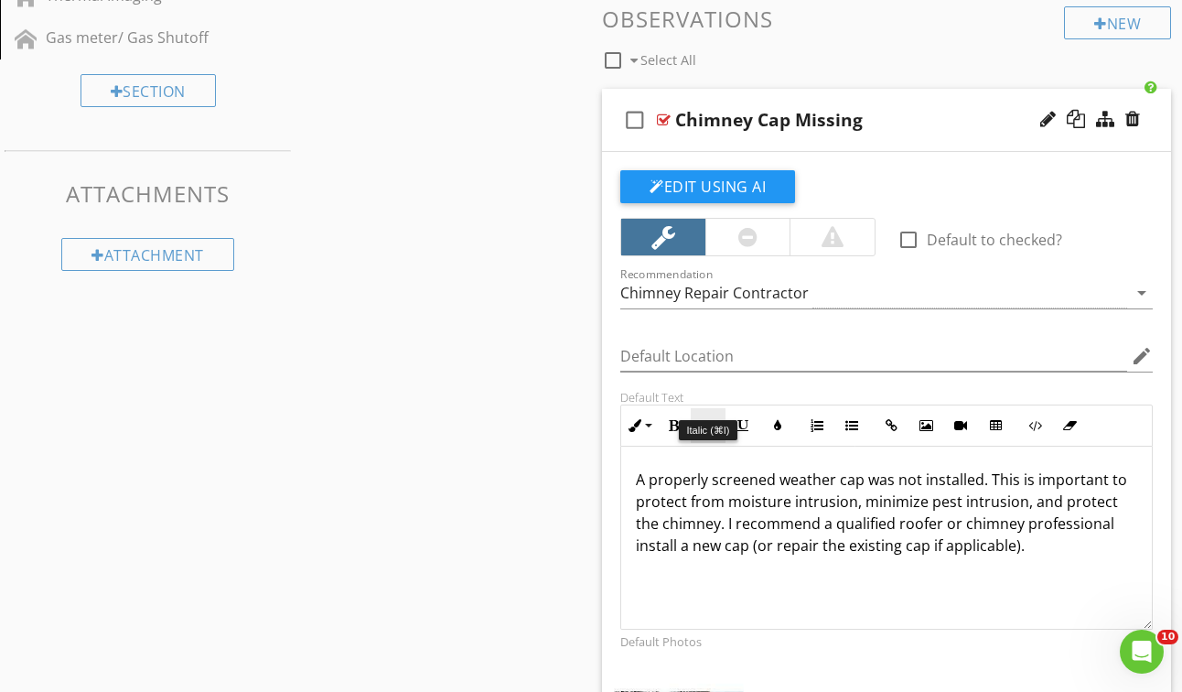
scroll to position [1051, 0]
click at [667, 152] on div "Edit Using AI check_box_outline_blank Default to checked? Recommendation Chimne…" at bounding box center [886, 543] width 569 height 782
click at [678, 170] on button "Edit Using AI" at bounding box center [707, 186] width 175 height 33
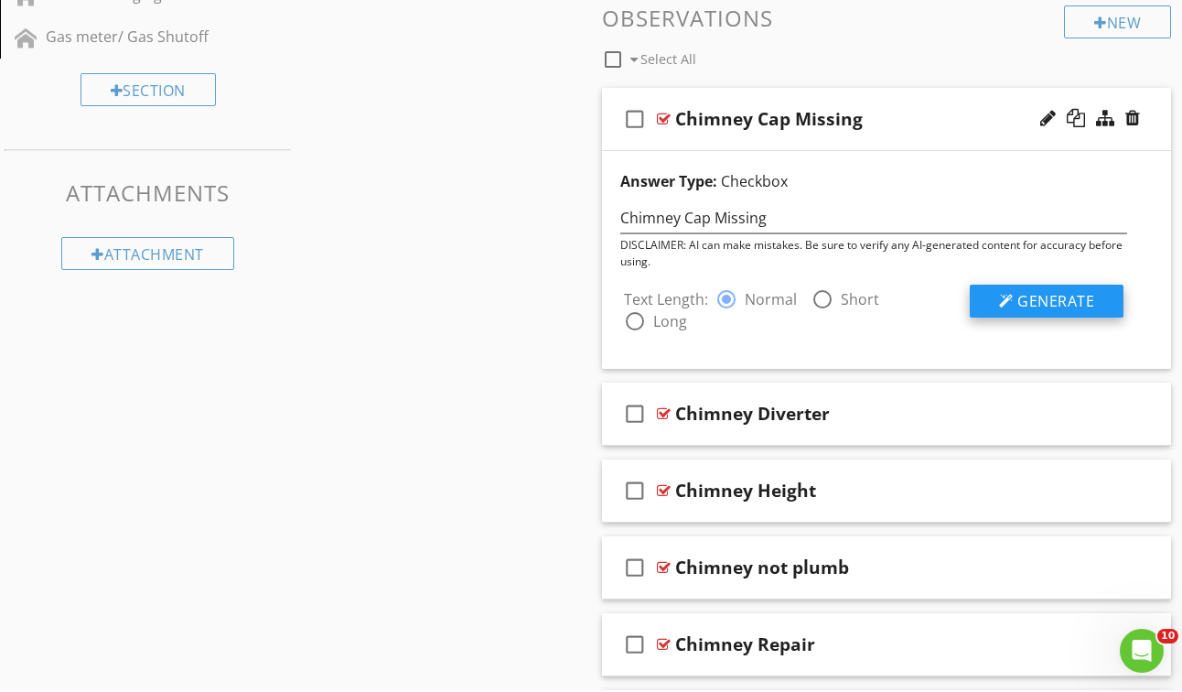
click at [1013, 295] on div at bounding box center [1006, 302] width 15 height 15
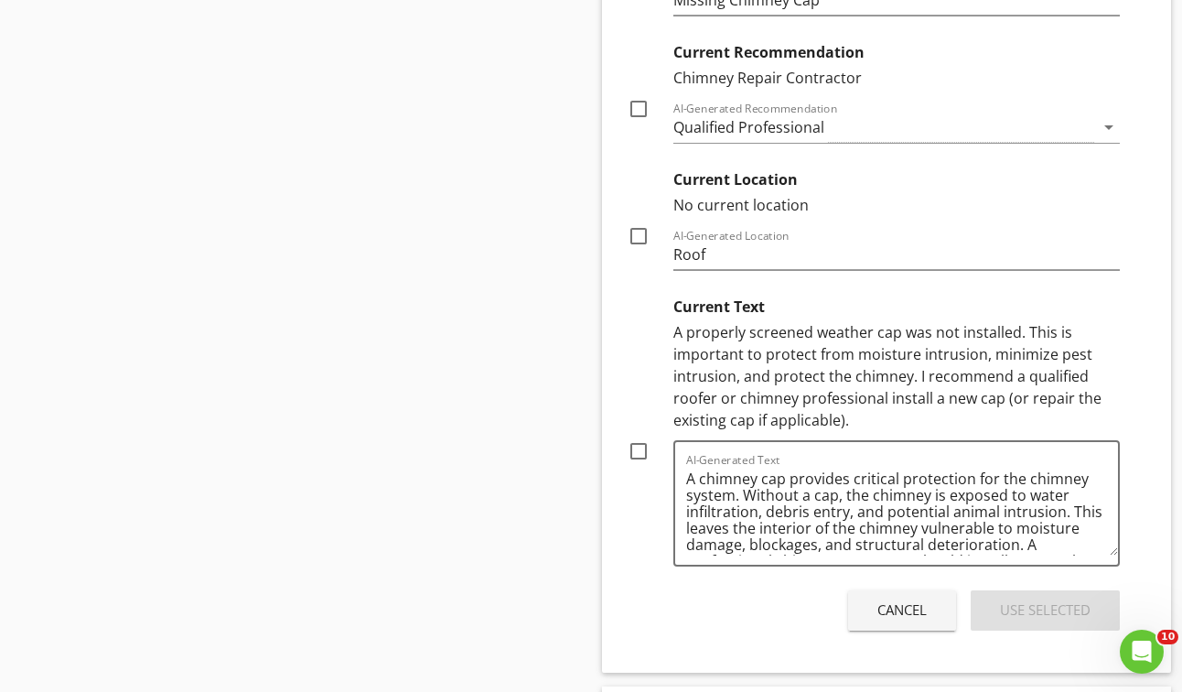
scroll to position [1528, 0]
click at [643, 436] on div at bounding box center [638, 451] width 31 height 31
checkbox input "true"
click at [1091, 591] on button "Use Selected" at bounding box center [1045, 611] width 149 height 40
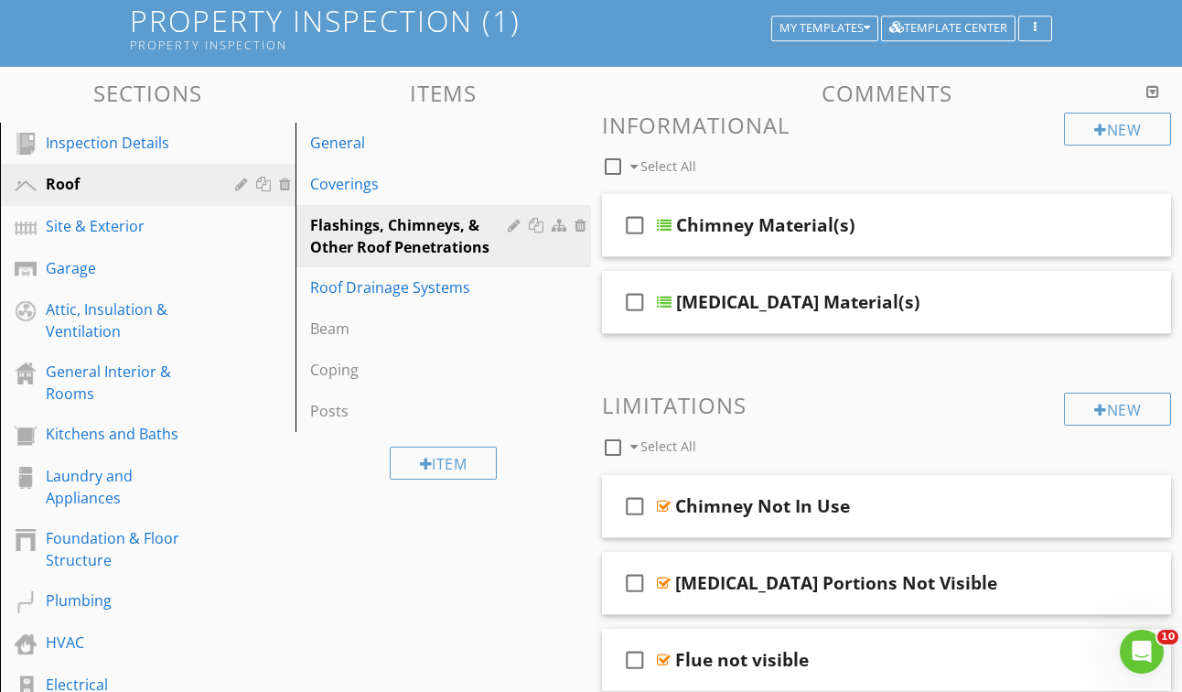
scroll to position [123, 0]
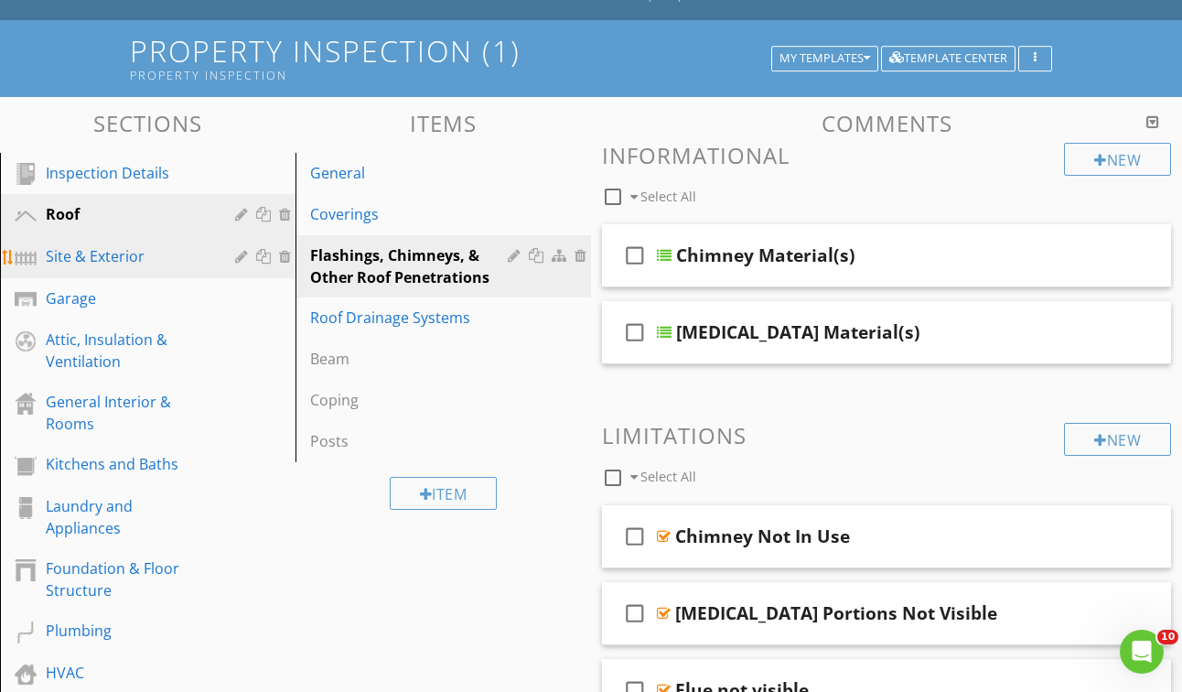
click at [75, 245] on div "Site & Exterior" at bounding box center [127, 256] width 163 height 22
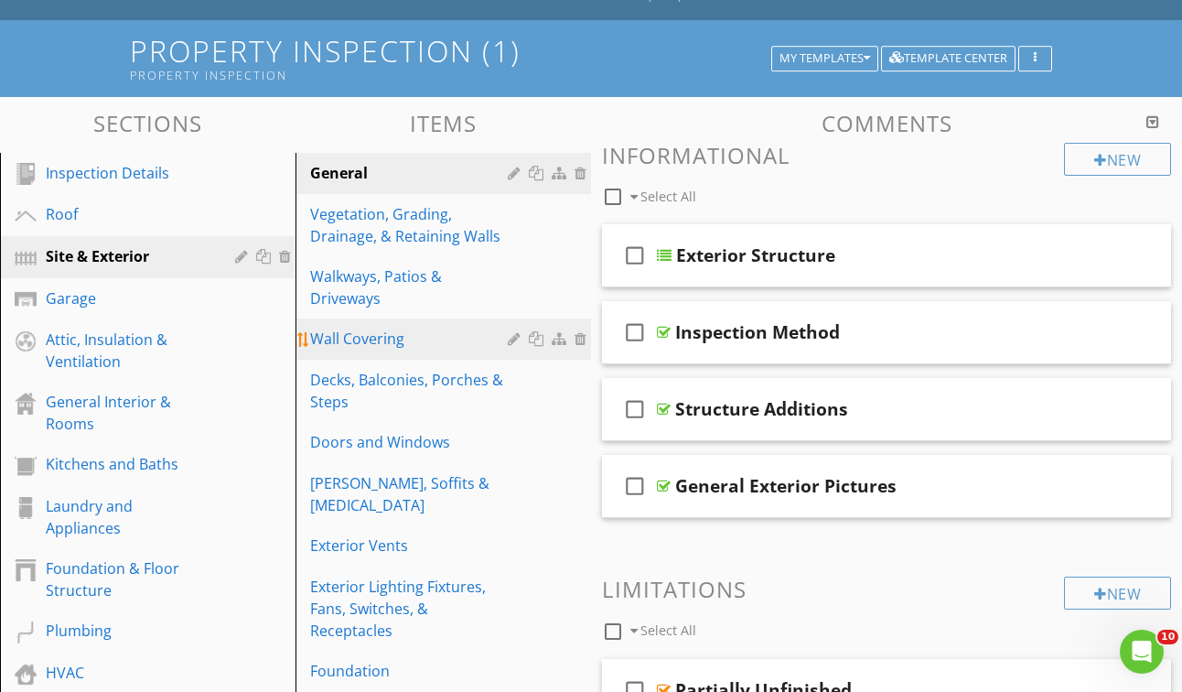
click at [342, 327] on div "Wall Covering" at bounding box center [411, 338] width 203 height 22
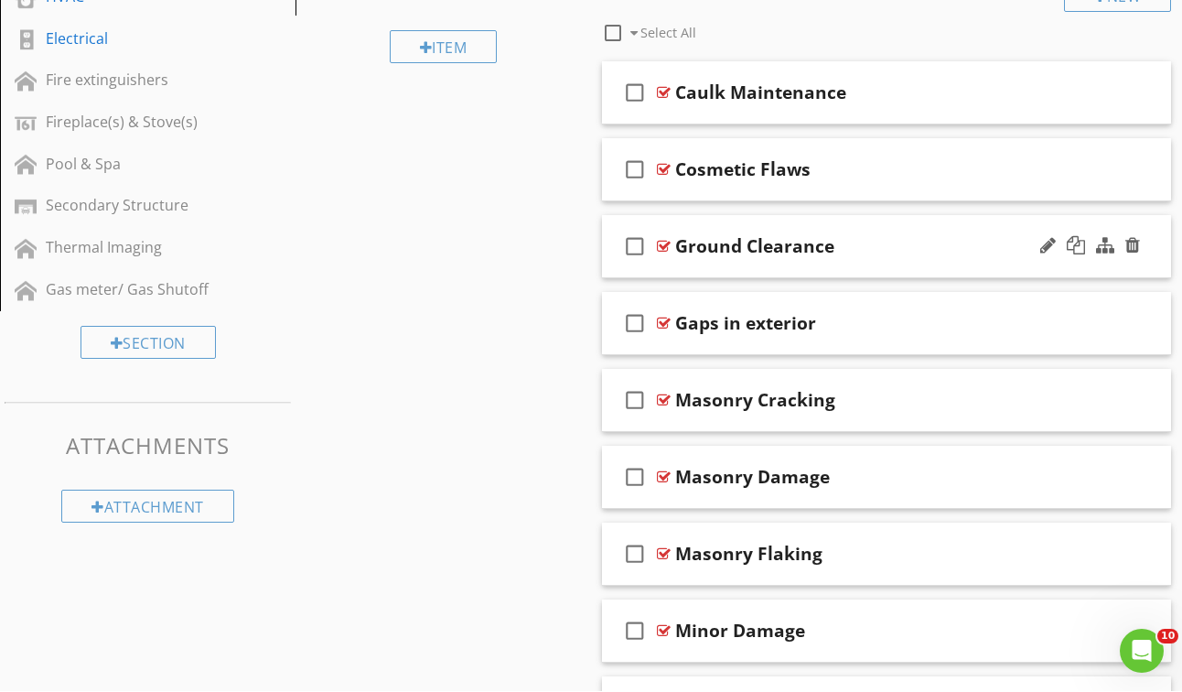
scroll to position [800, 0]
click at [669, 468] on div at bounding box center [664, 475] width 14 height 15
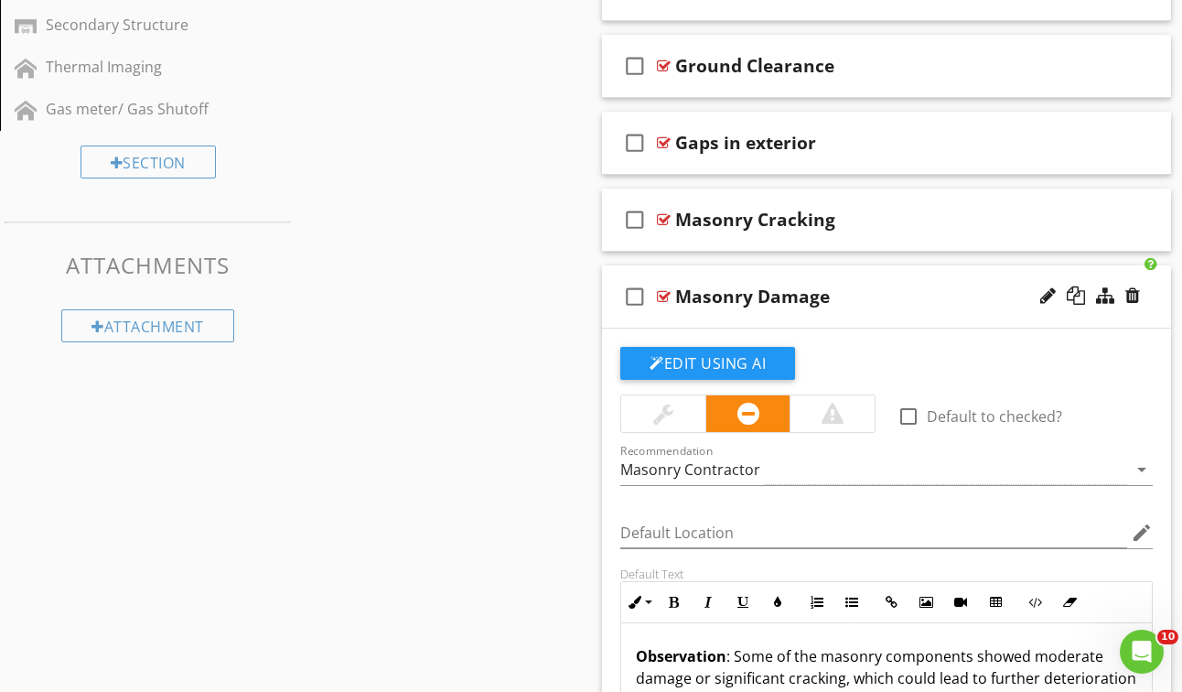
scroll to position [951, 0]
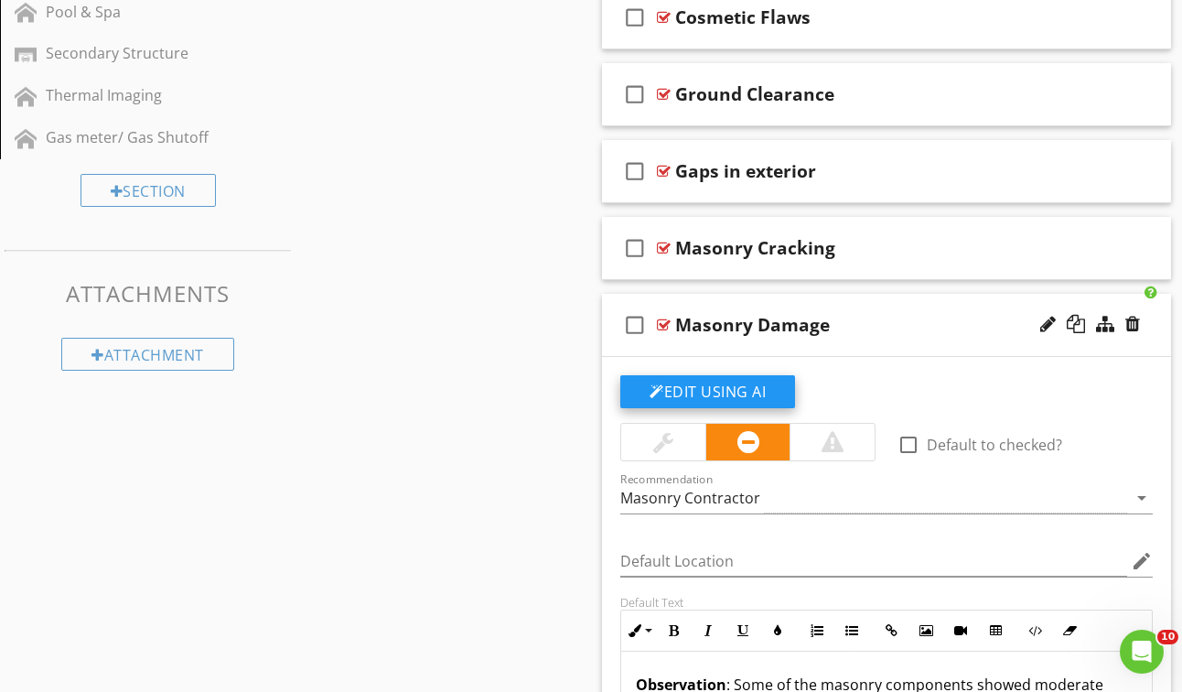
click at [680, 375] on button "Edit Using AI" at bounding box center [707, 391] width 175 height 33
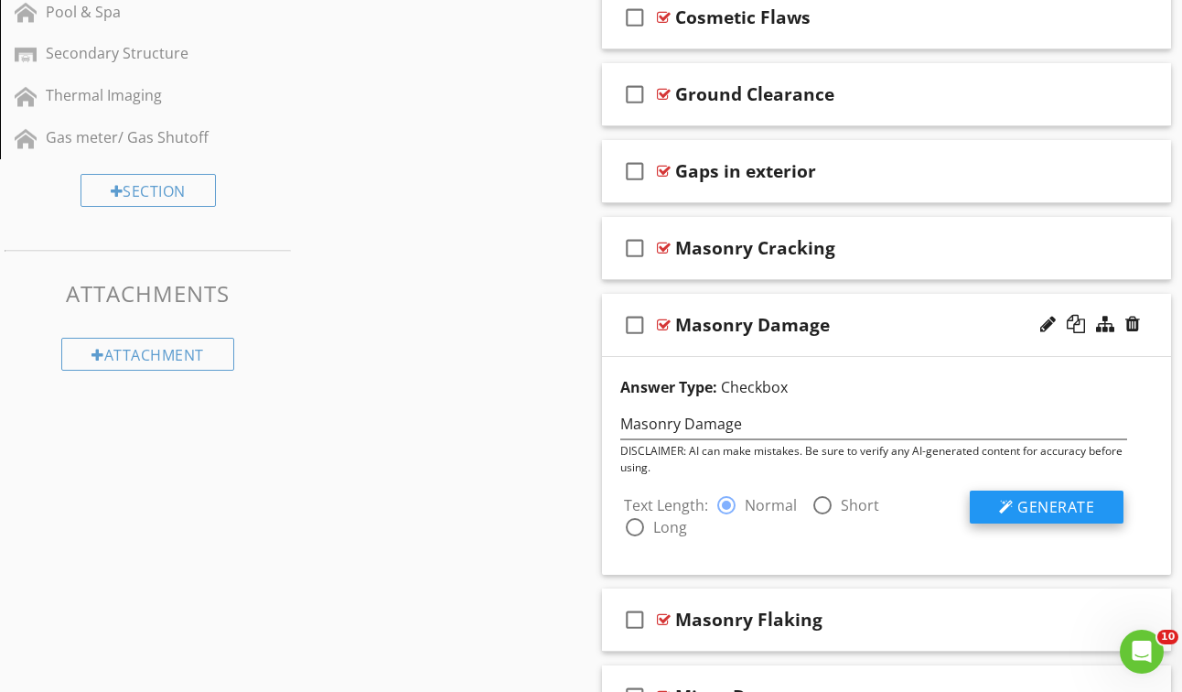
click at [1014, 490] on button "Generate" at bounding box center [1047, 506] width 154 height 33
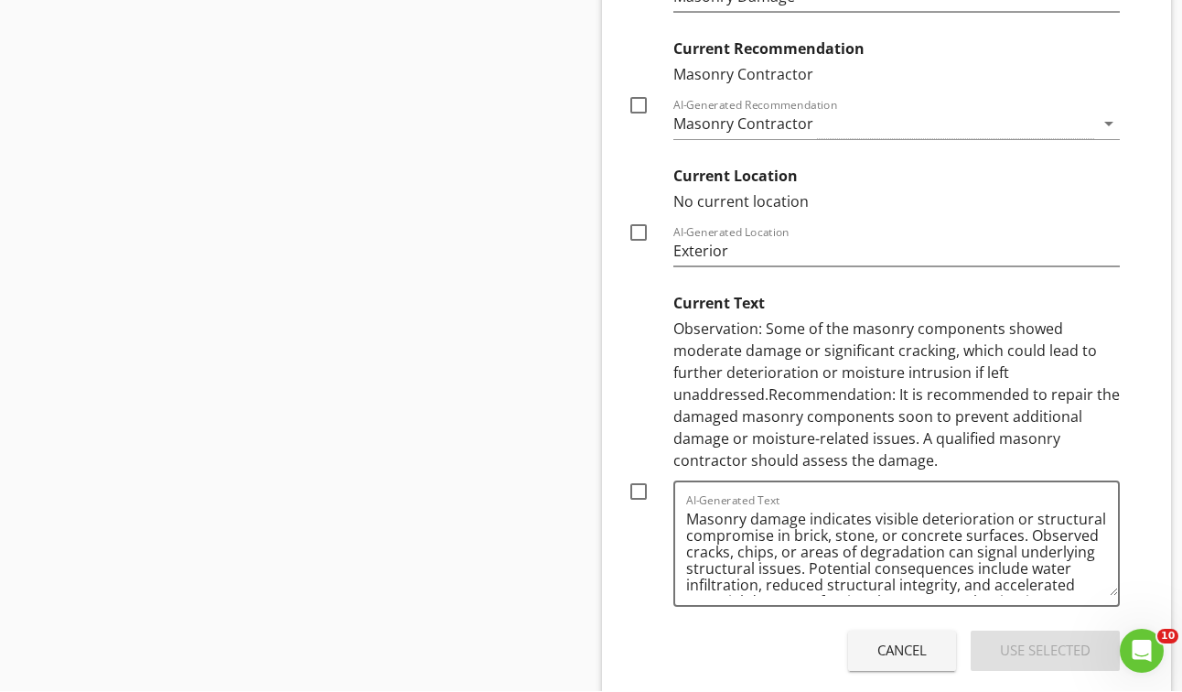
scroll to position [1637, 0]
click at [873, 630] on button "Cancel" at bounding box center [902, 650] width 108 height 40
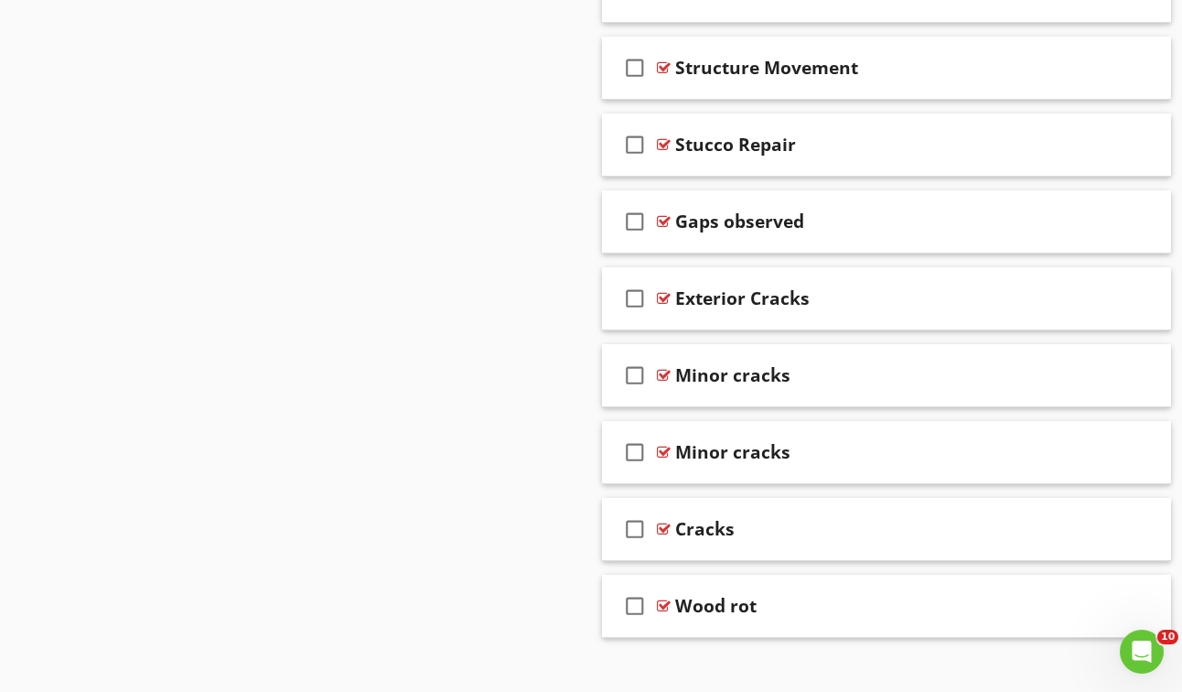
scroll to position [2668, 0]
click at [662, 445] on div at bounding box center [664, 452] width 14 height 15
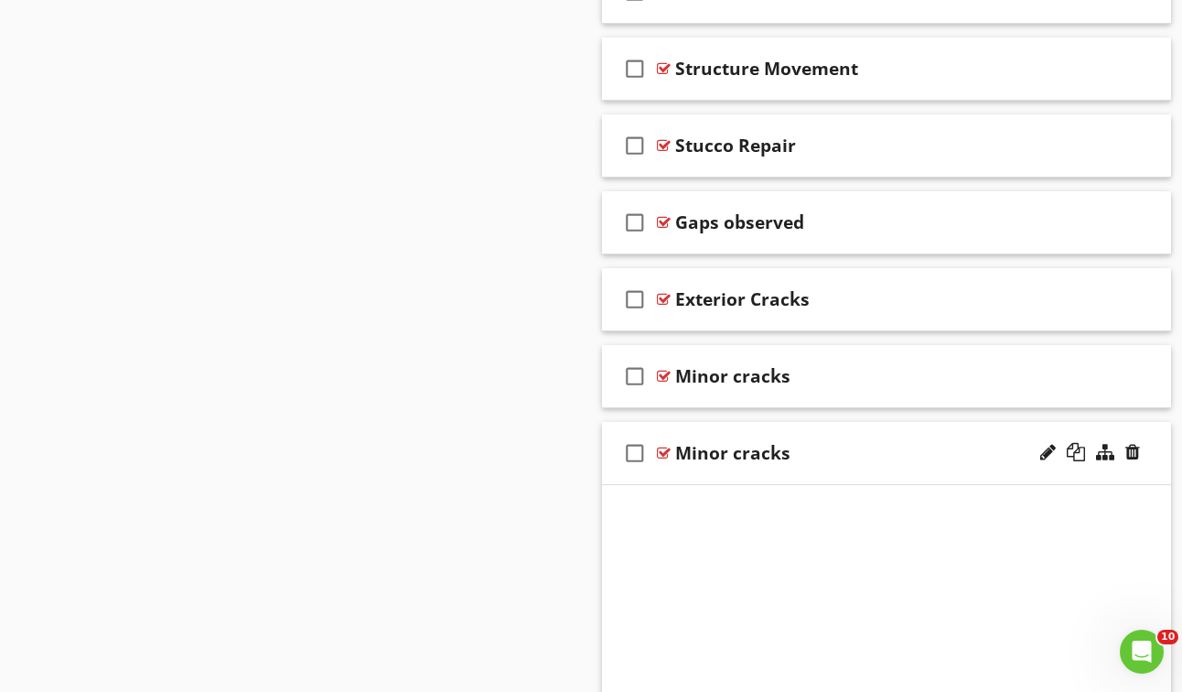
scroll to position [2667, 0]
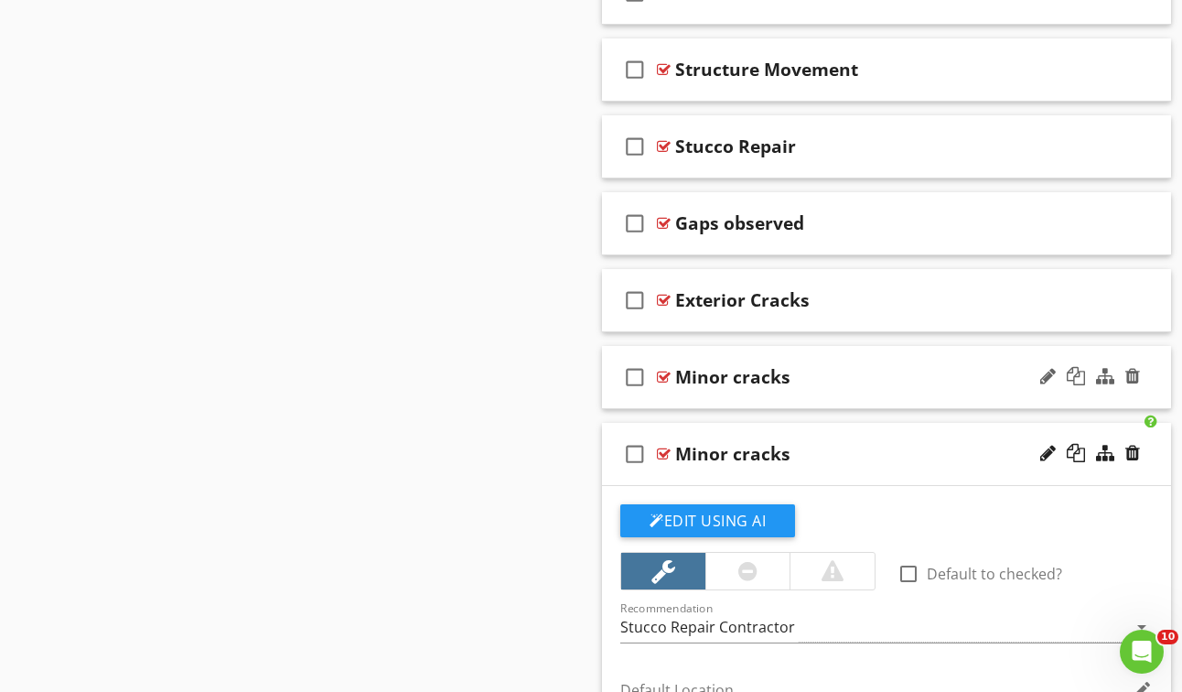
click at [660, 370] on div at bounding box center [664, 377] width 14 height 15
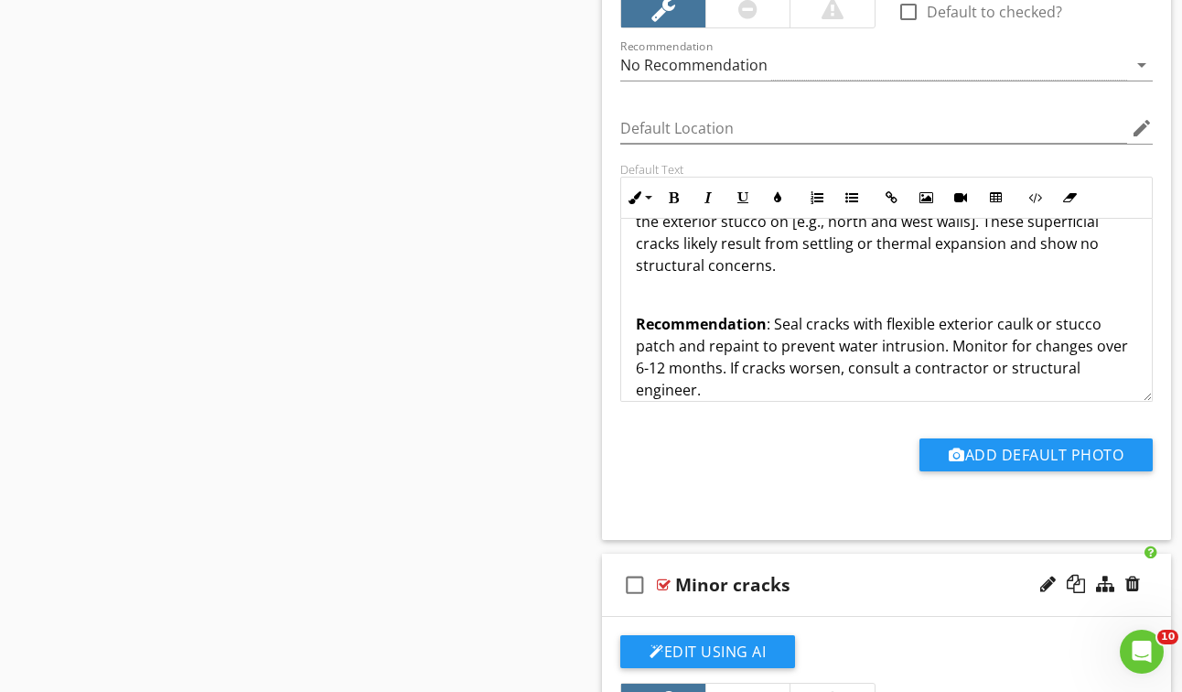
scroll to position [3095, 0]
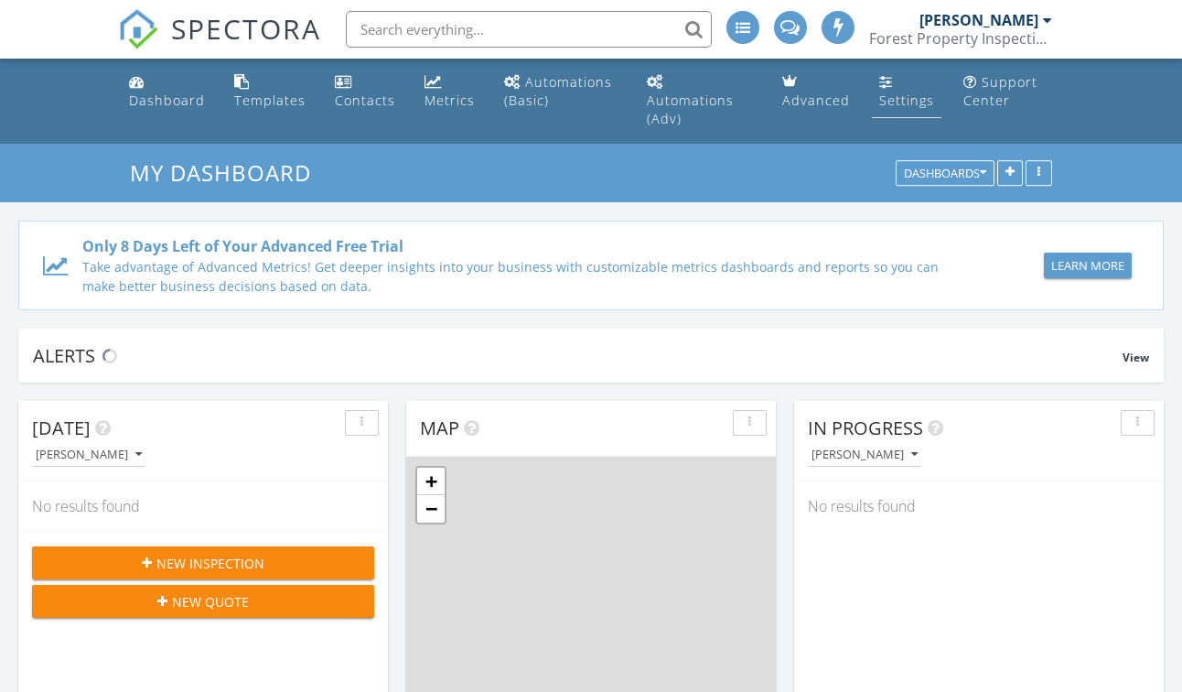
click at [885, 84] on div "Settings" at bounding box center [886, 81] width 14 height 15
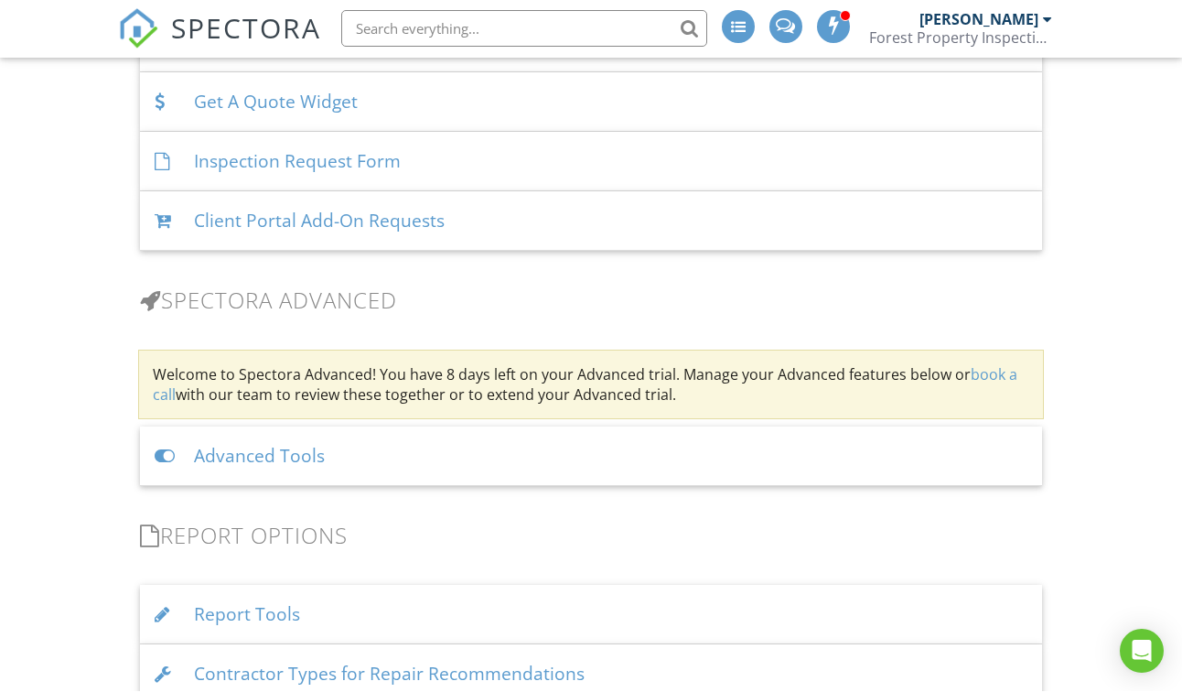
scroll to position [1507, 0]
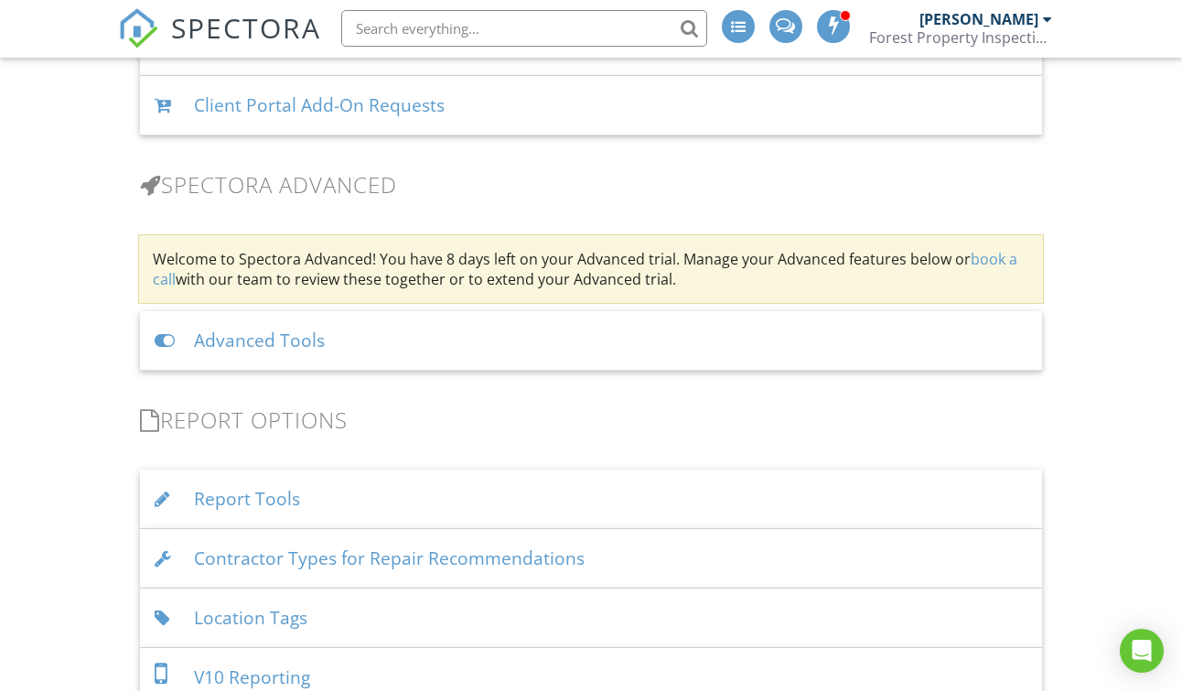
click at [164, 333] on div at bounding box center [167, 341] width 25 height 17
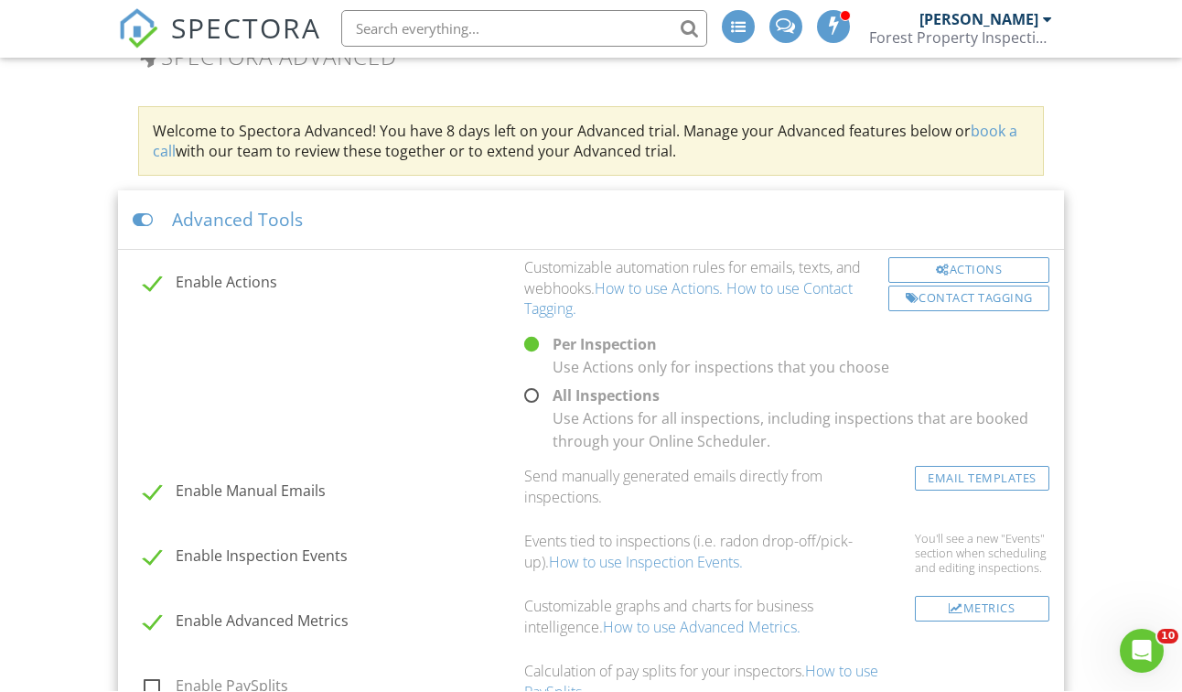
scroll to position [1636, 0]
click at [140, 211] on div at bounding box center [145, 219] width 25 height 17
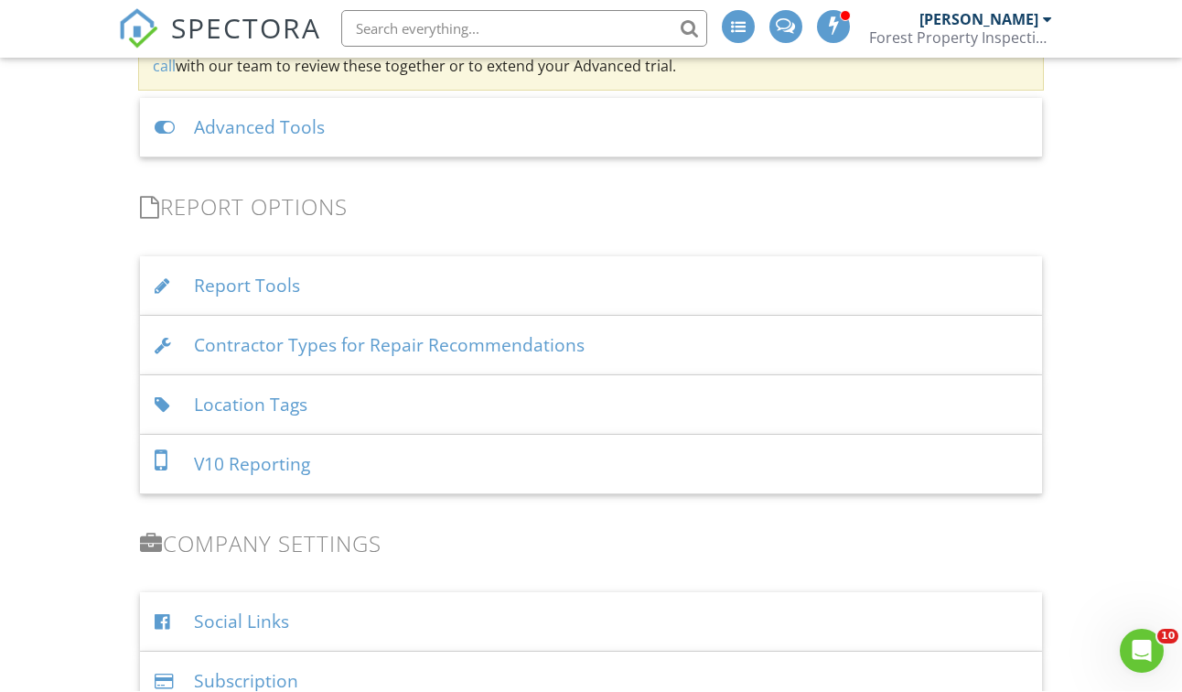
scroll to position [1722, 0]
click at [211, 255] on div "Report Tools" at bounding box center [591, 284] width 902 height 59
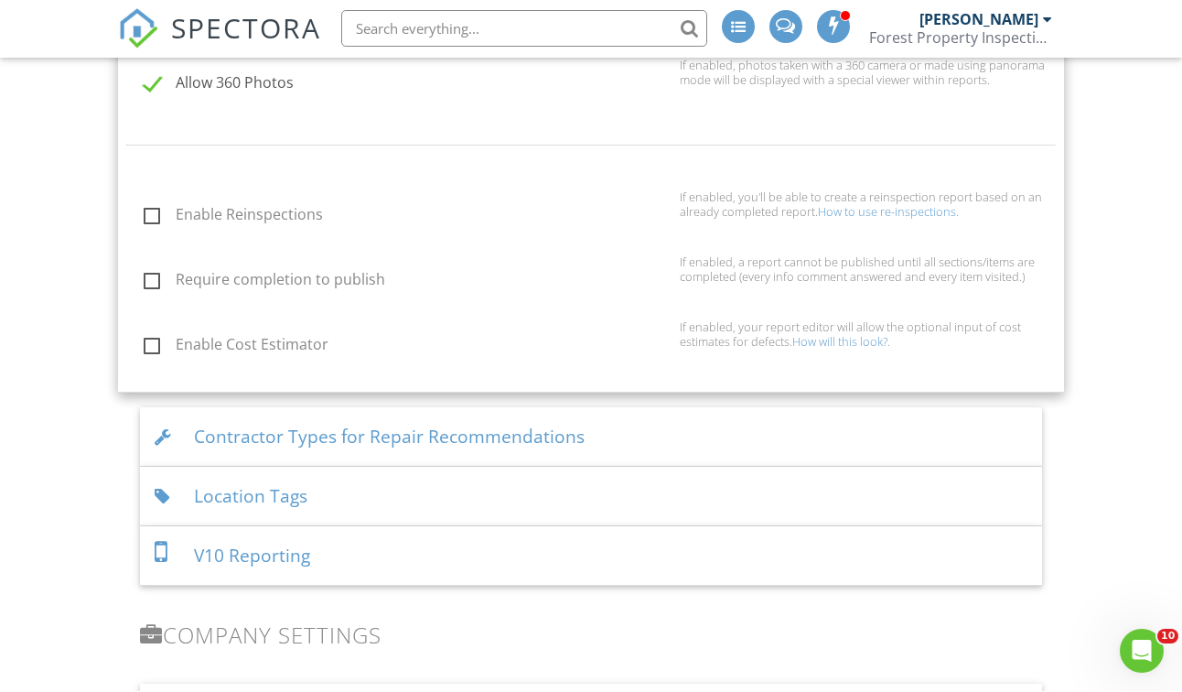
scroll to position [2068, 0]
click at [149, 204] on label "Enable Reinspections" at bounding box center [406, 215] width 525 height 23
click at [145, 209] on input "Enable Reinspections" at bounding box center [139, 215] width 12 height 12
checkbox input "true"
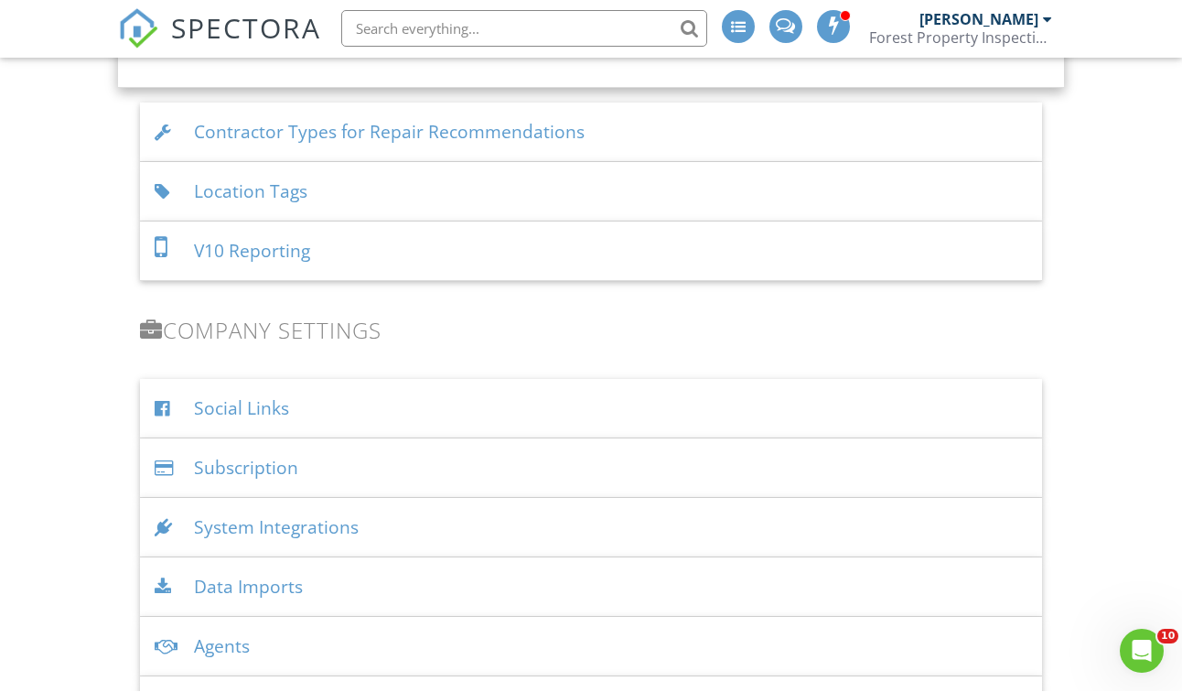
scroll to position [2374, 0]
click at [195, 220] on div "V10 Reporting" at bounding box center [591, 248] width 902 height 59
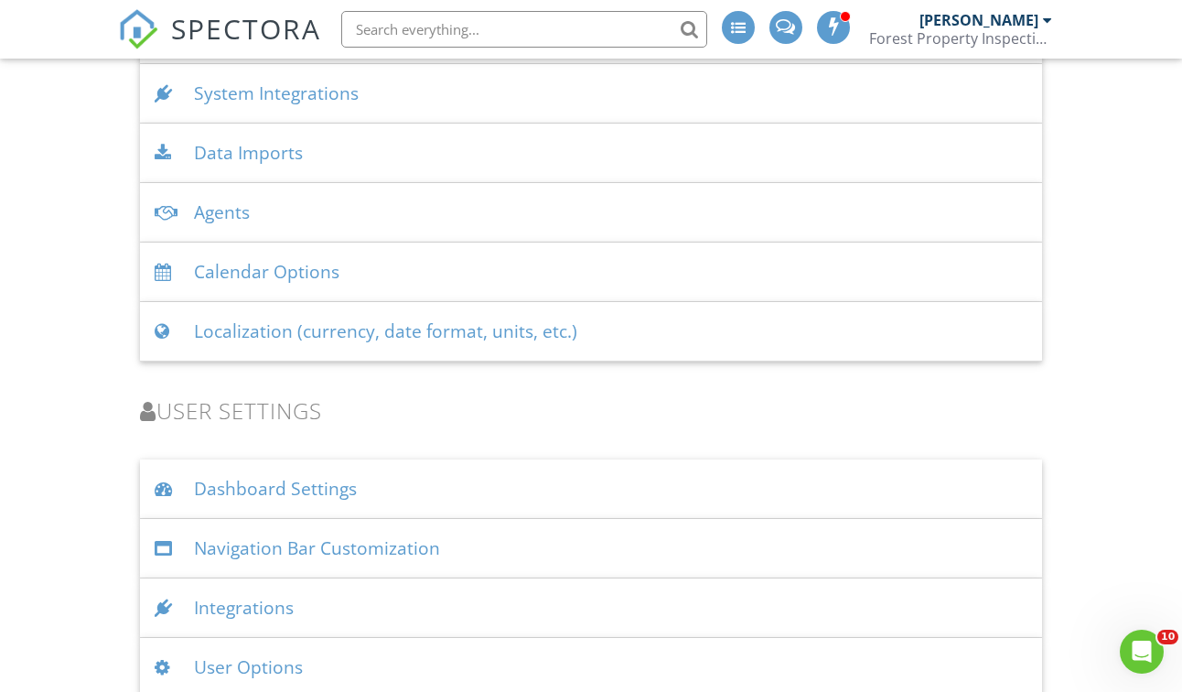
scroll to position [2460, 0]
click at [217, 640] on div "User Options" at bounding box center [591, 669] width 902 height 59
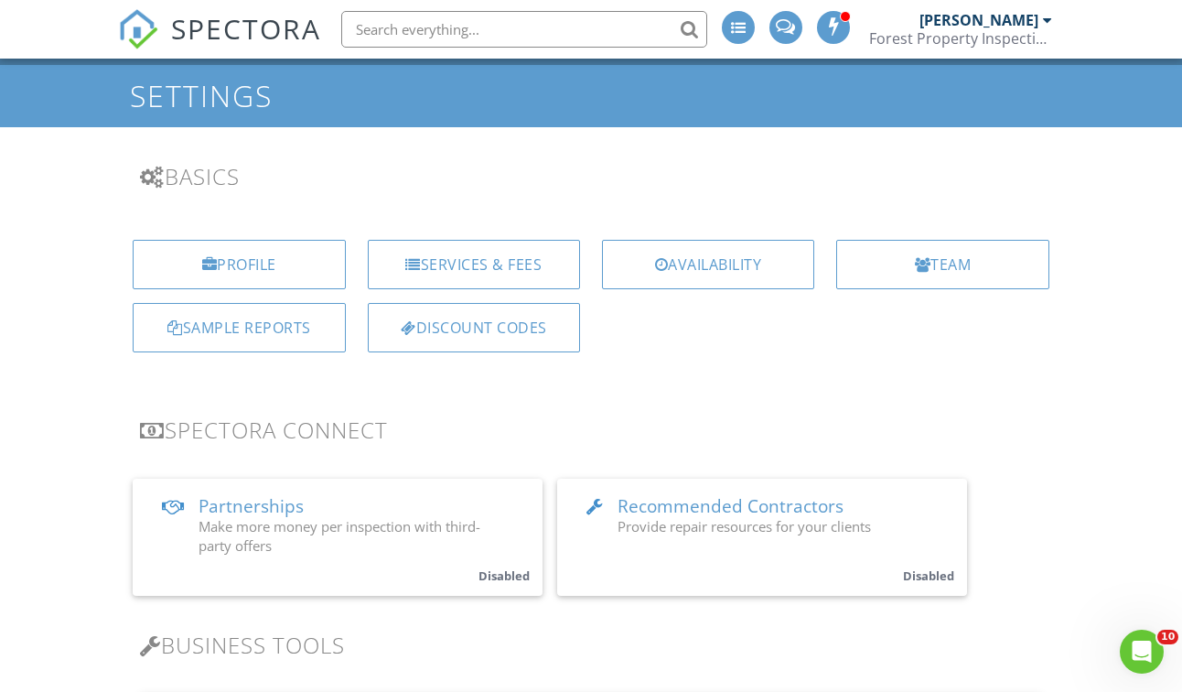
scroll to position [75, 0]
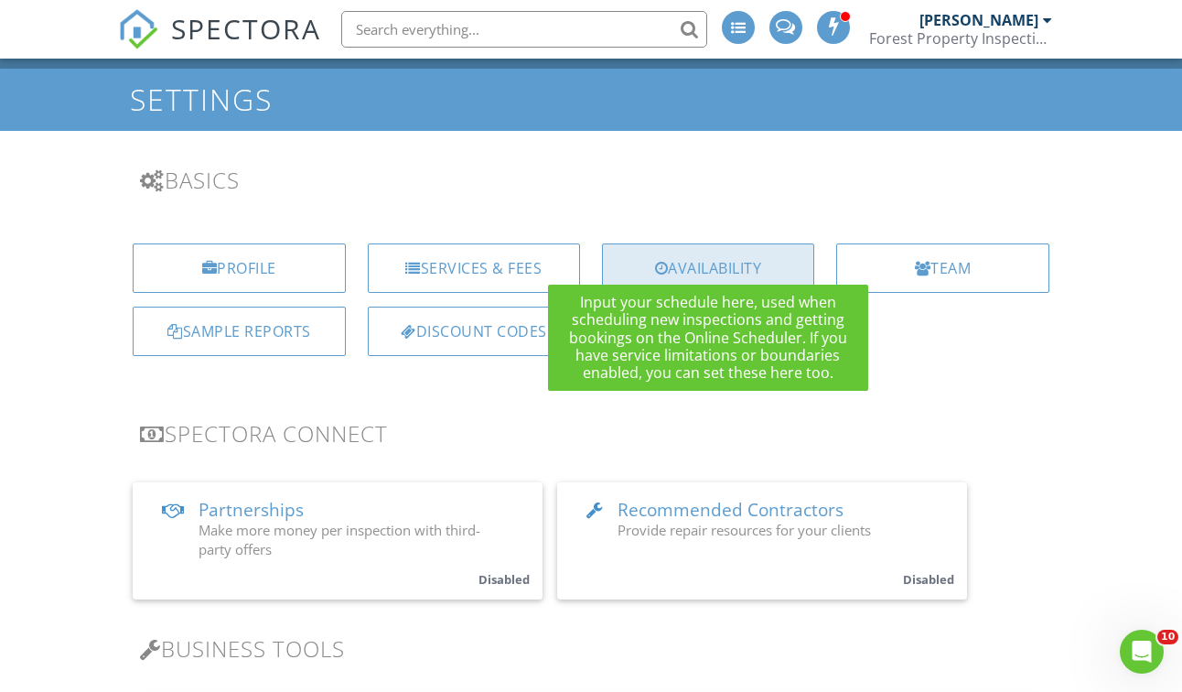
click at [655, 261] on div at bounding box center [662, 268] width 14 height 15
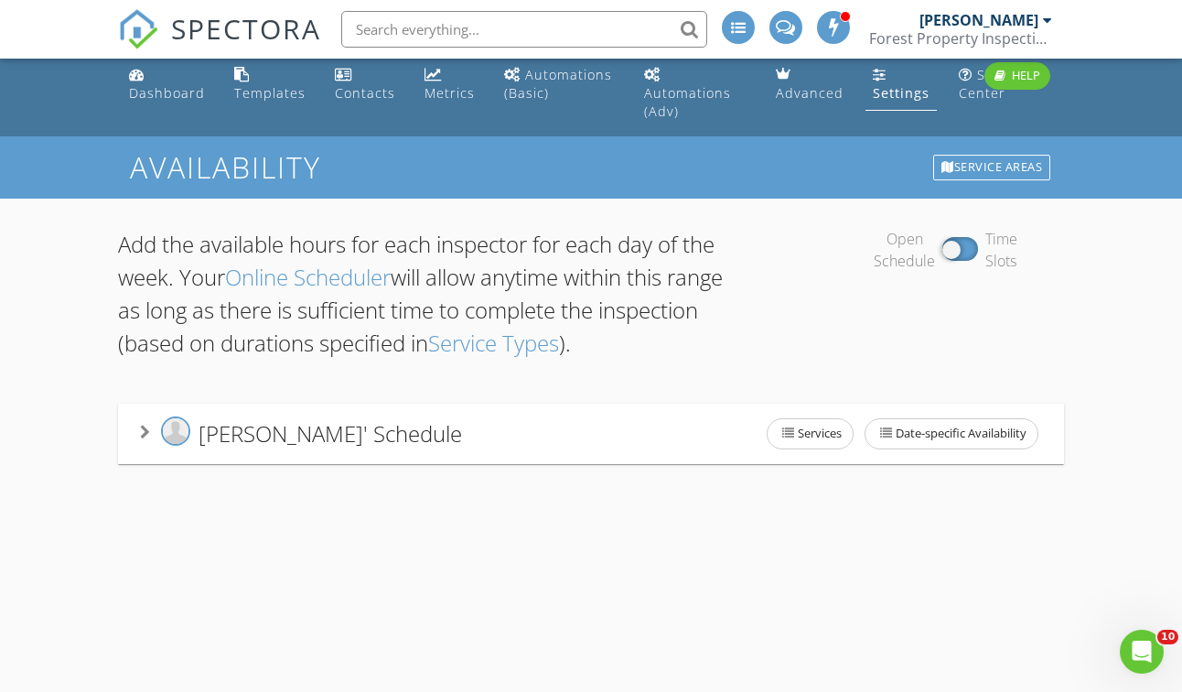
scroll to position [5, 0]
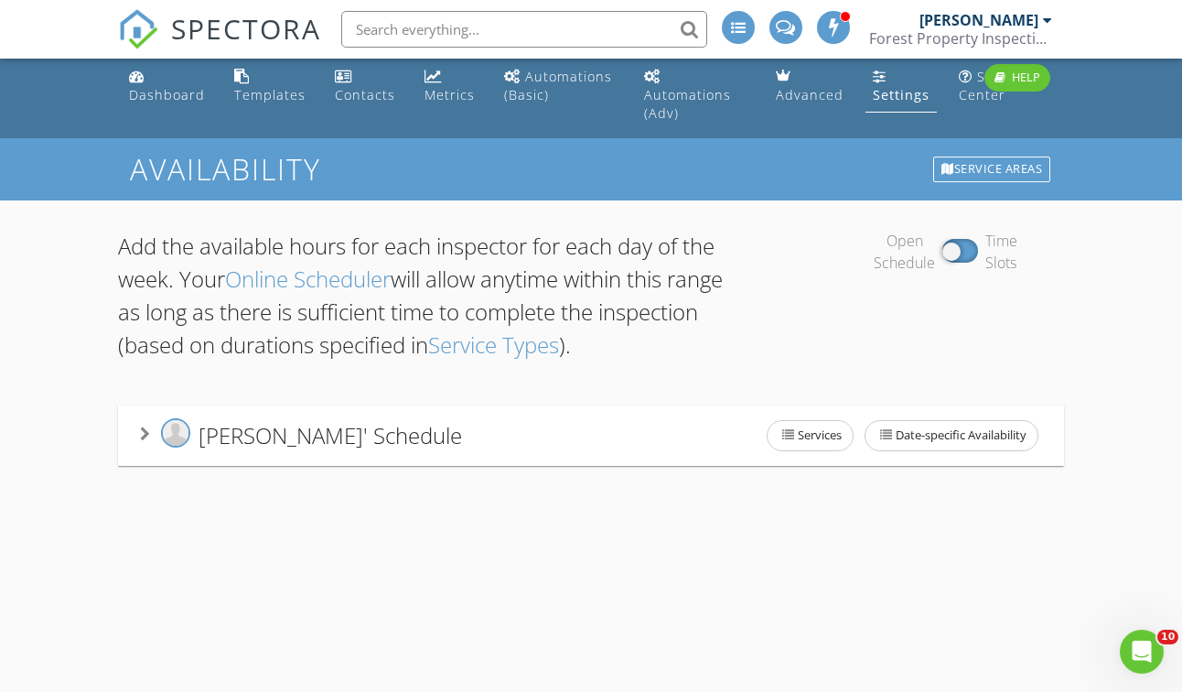
click at [267, 420] on span "Forest Davis' Schedule" at bounding box center [329, 435] width 263 height 30
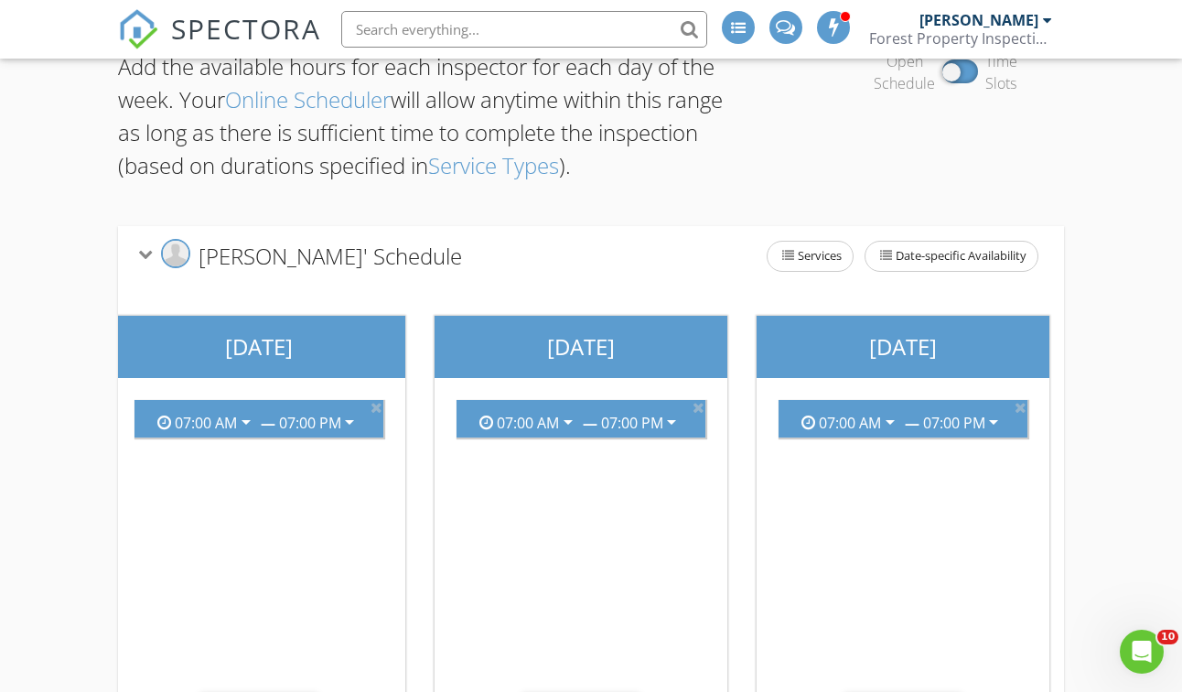
scroll to position [0, 0]
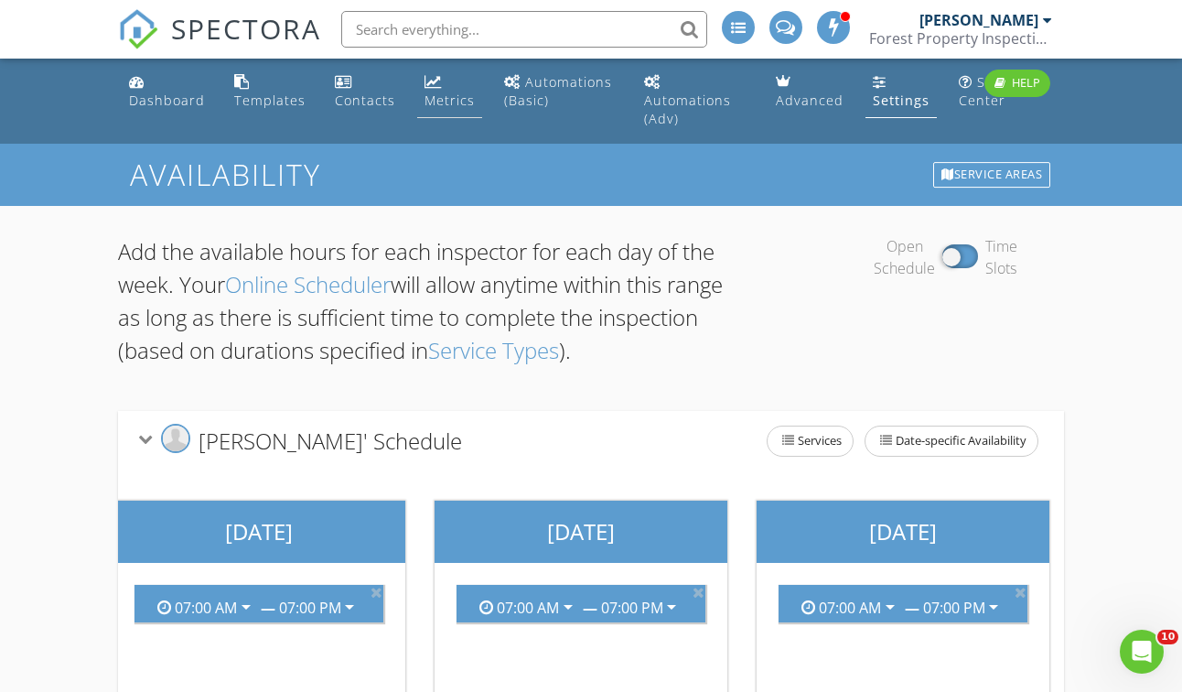
click at [424, 92] on div "Metrics" at bounding box center [449, 99] width 50 height 17
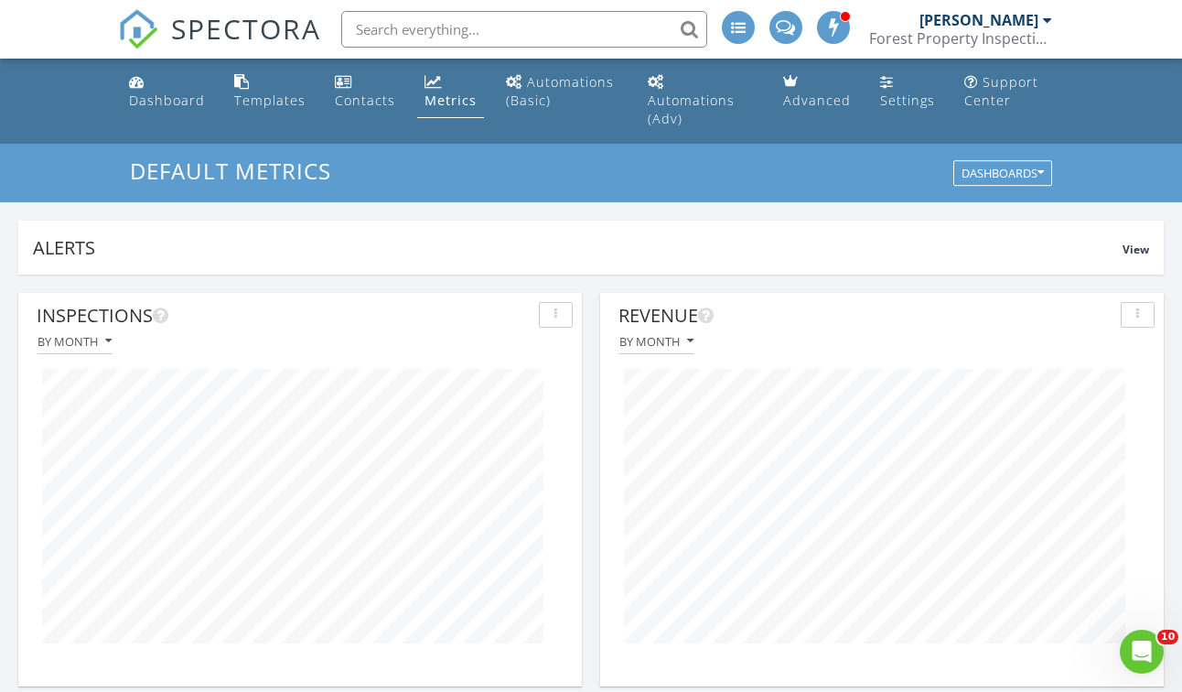
click at [954, 20] on div "[PERSON_NAME]" at bounding box center [978, 20] width 119 height 18
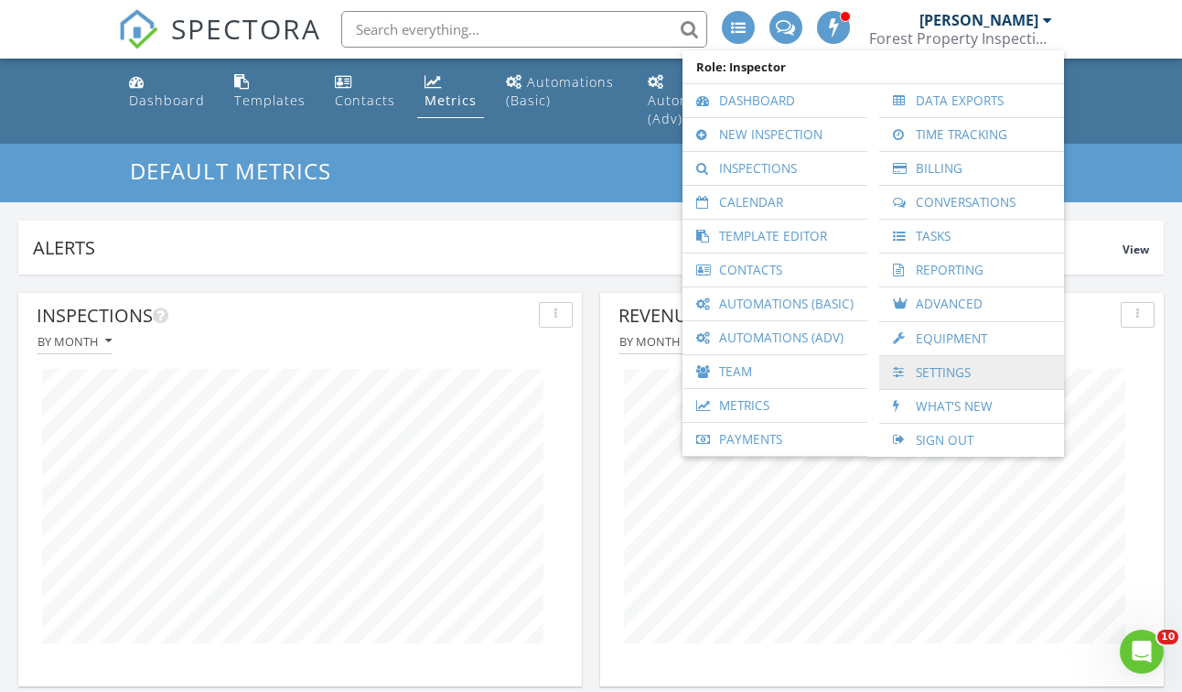
click at [930, 366] on link "Settings" at bounding box center [971, 372] width 166 height 33
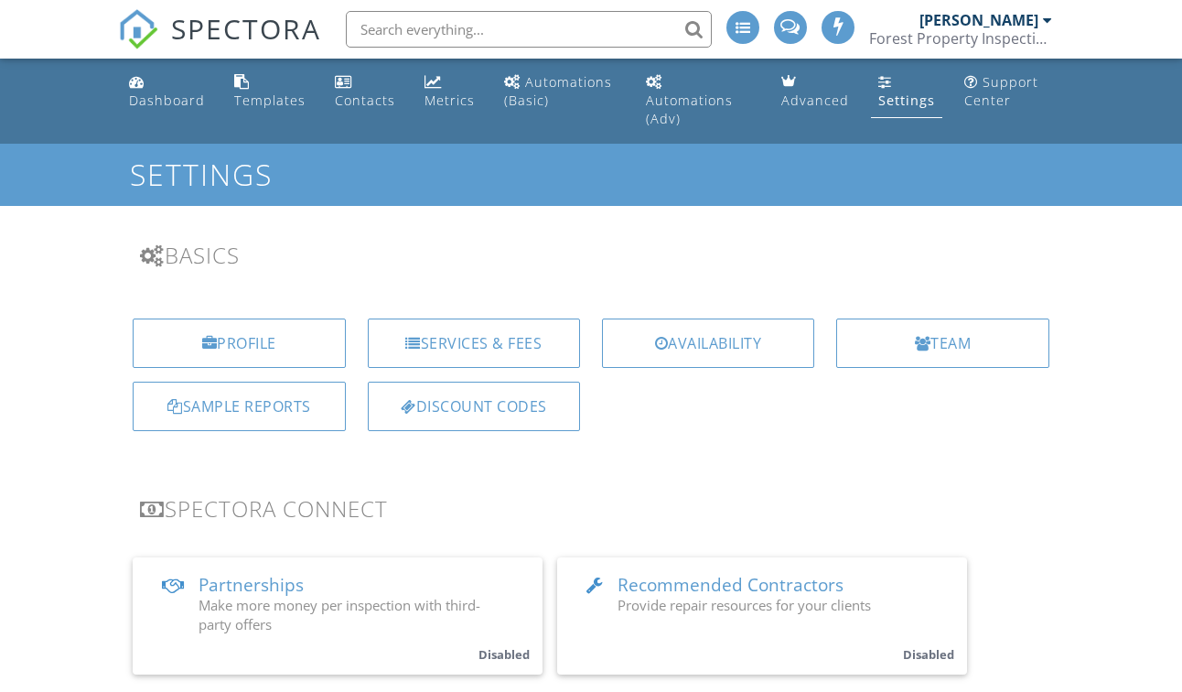
scroll to position [1569, 0]
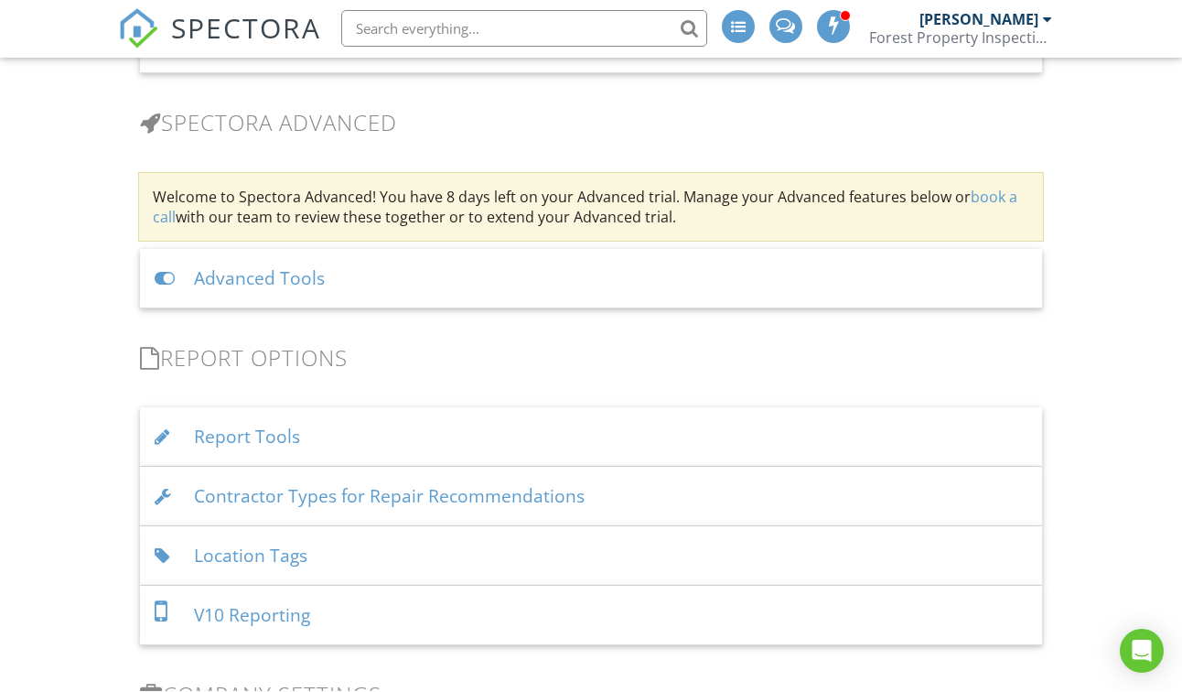
click at [279, 408] on div "Report Tools" at bounding box center [591, 437] width 902 height 59
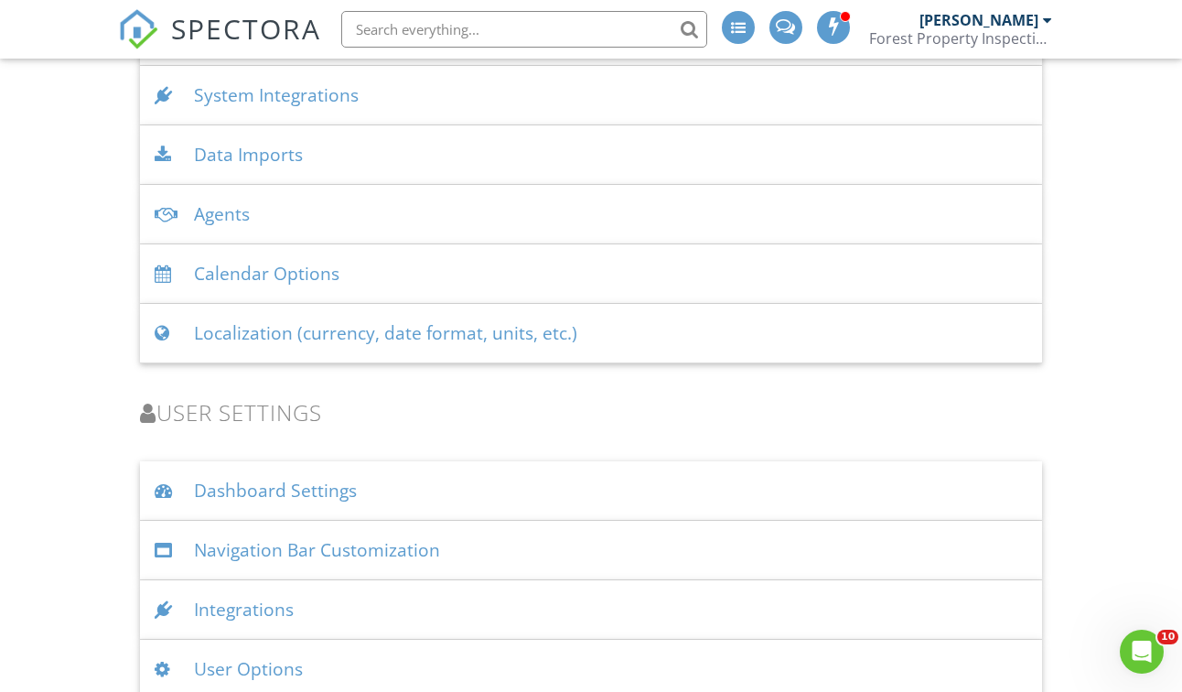
scroll to position [2802, 0]
click at [236, 642] on div "User Options" at bounding box center [591, 669] width 902 height 59
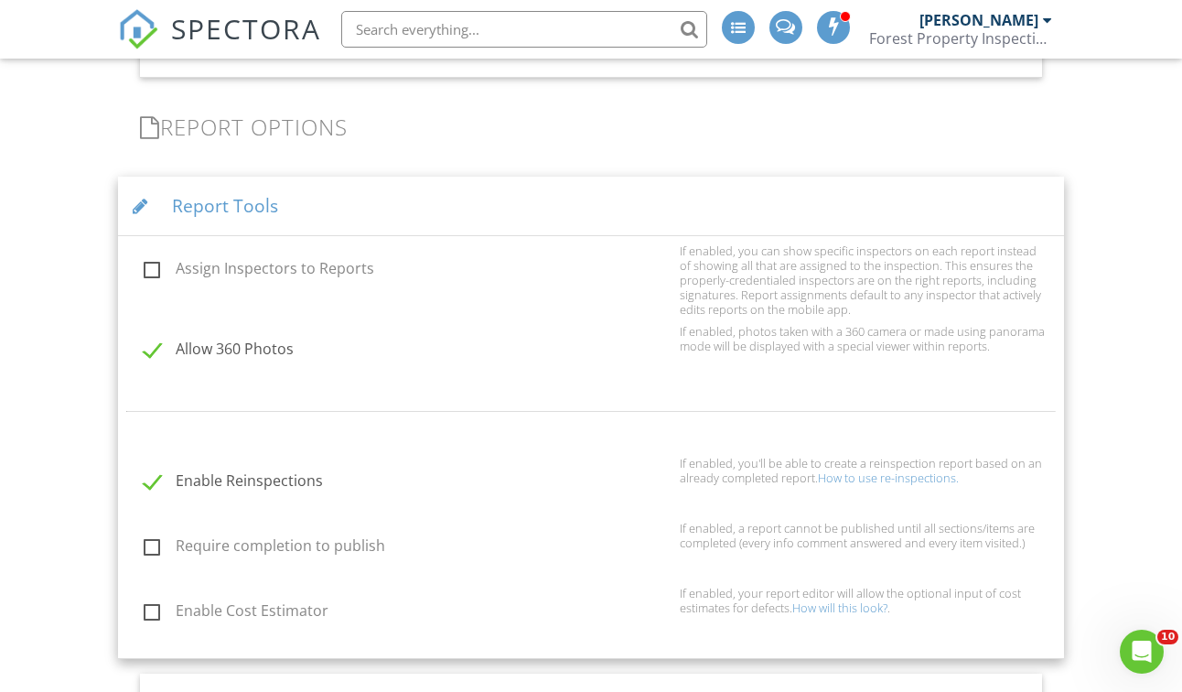
scroll to position [1799, 0]
